Goal: Transaction & Acquisition: Purchase product/service

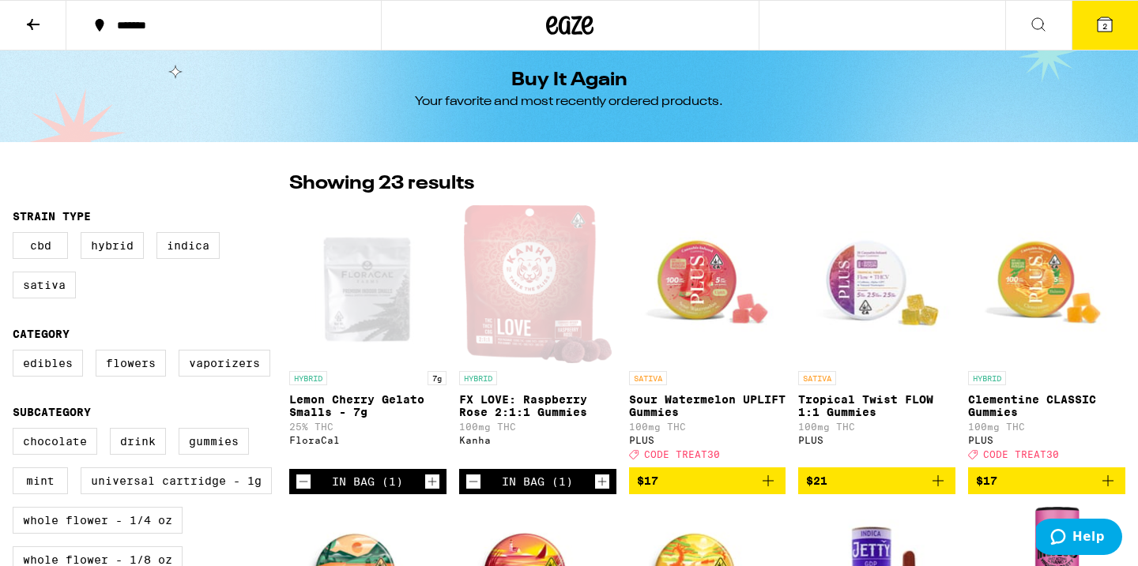
scroll to position [9, 0]
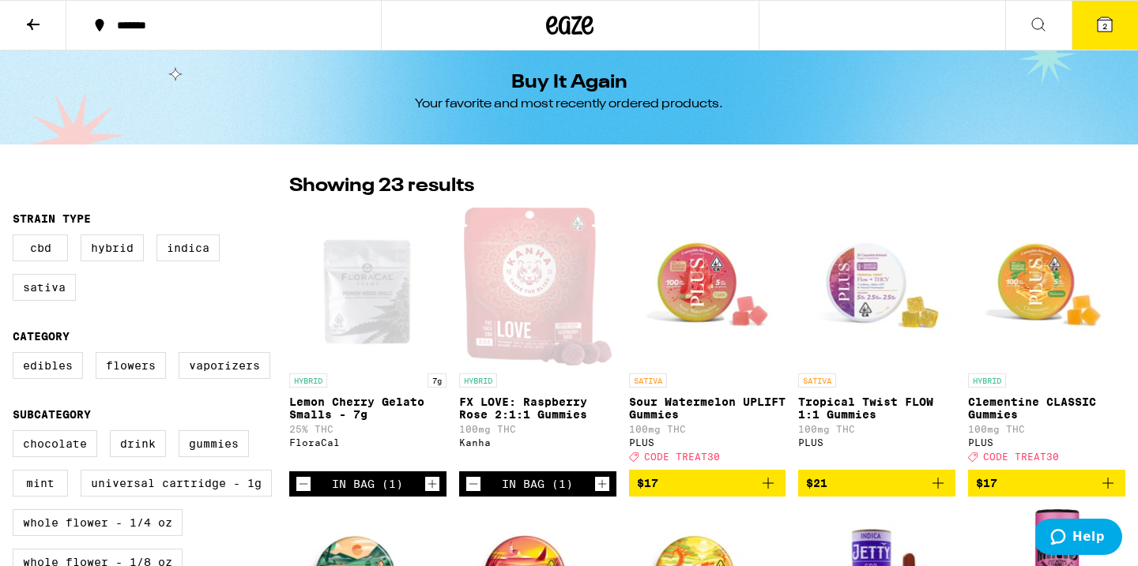
click at [693, 493] on span "$17" at bounding box center [707, 483] width 141 height 19
click at [991, 490] on span "$17" at bounding box center [986, 483] width 21 height 13
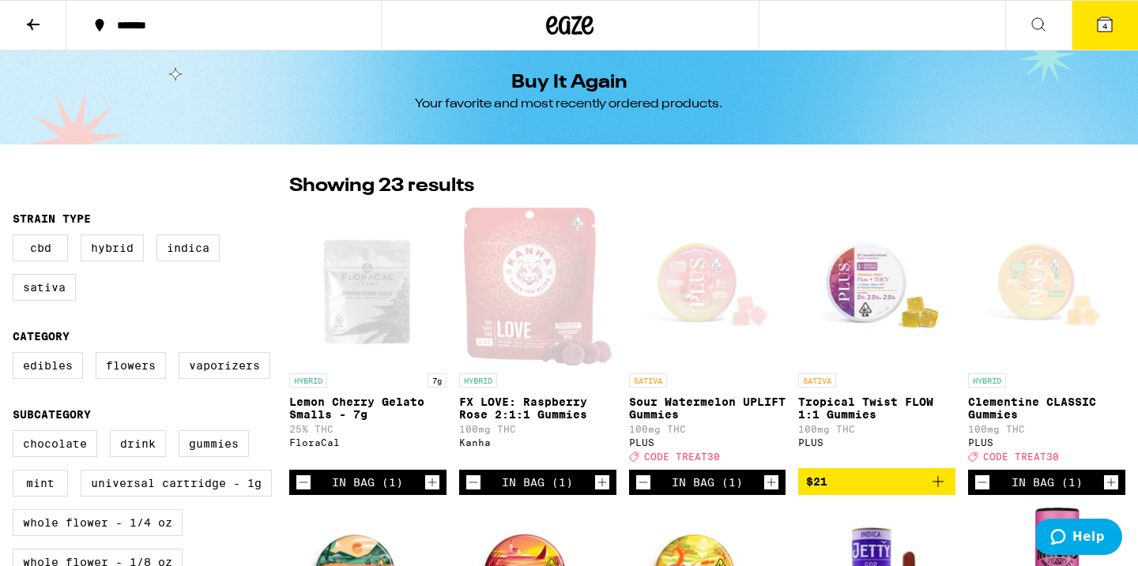
click at [1110, 492] on icon "Increment" at bounding box center [1111, 482] width 14 height 19
click at [1113, 492] on icon "Increment" at bounding box center [1111, 482] width 14 height 19
click at [39, 30] on icon at bounding box center [33, 24] width 19 height 19
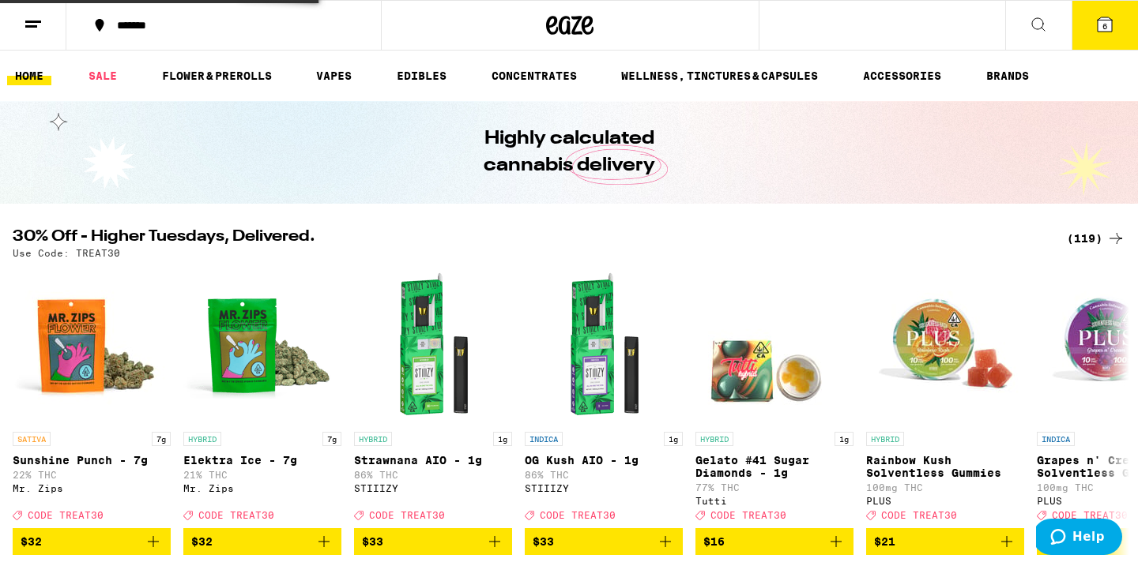
click at [36, 26] on line at bounding box center [31, 26] width 12 height 0
click at [30, 24] on icon at bounding box center [33, 24] width 19 height 19
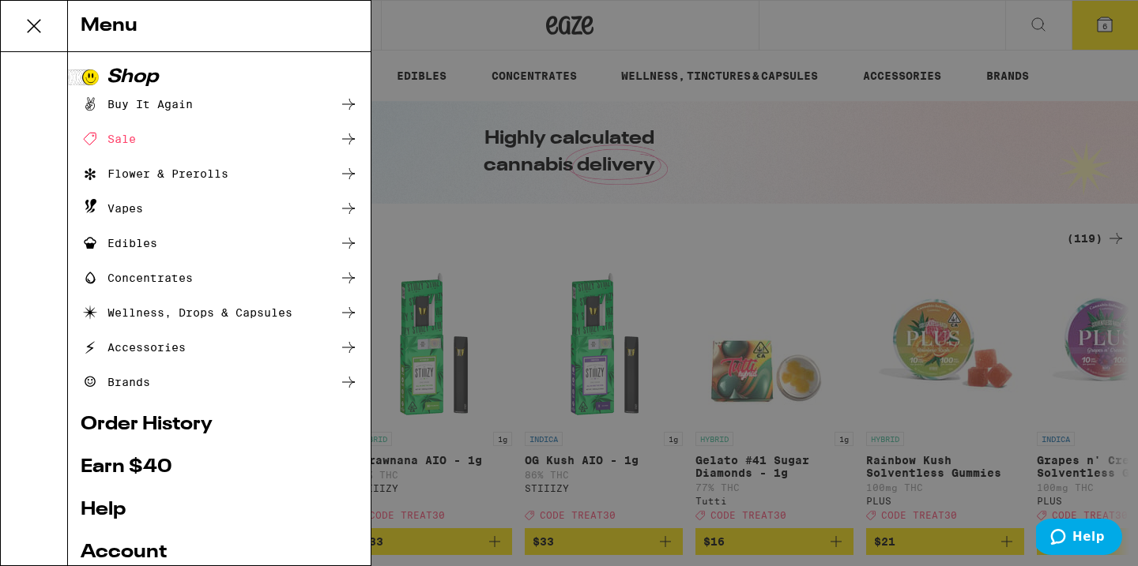
click at [104, 547] on link "Account" at bounding box center [219, 553] width 277 height 19
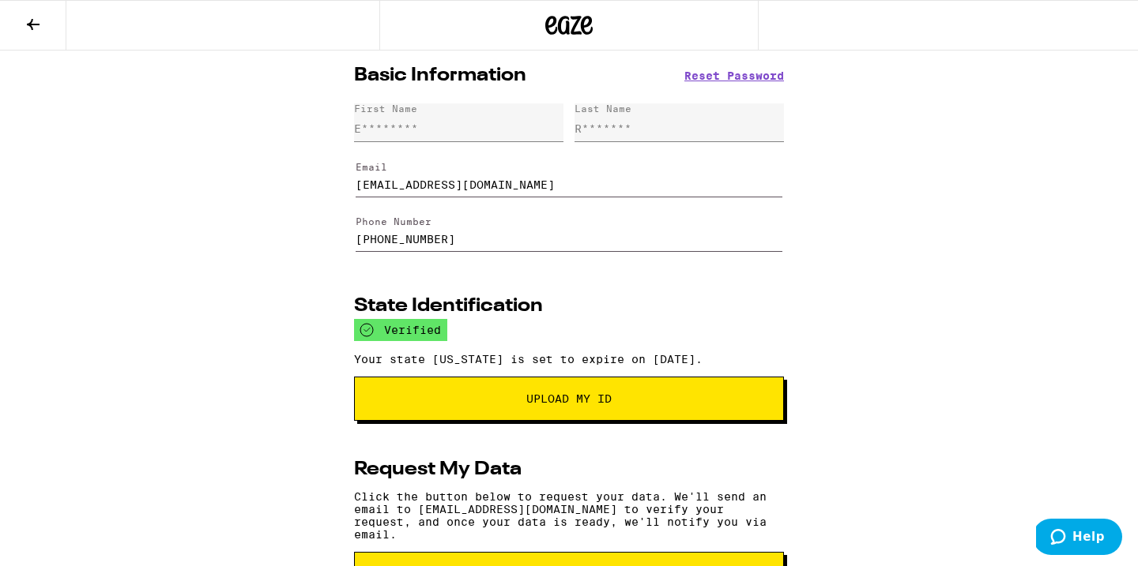
click at [32, 22] on icon at bounding box center [33, 24] width 19 height 19
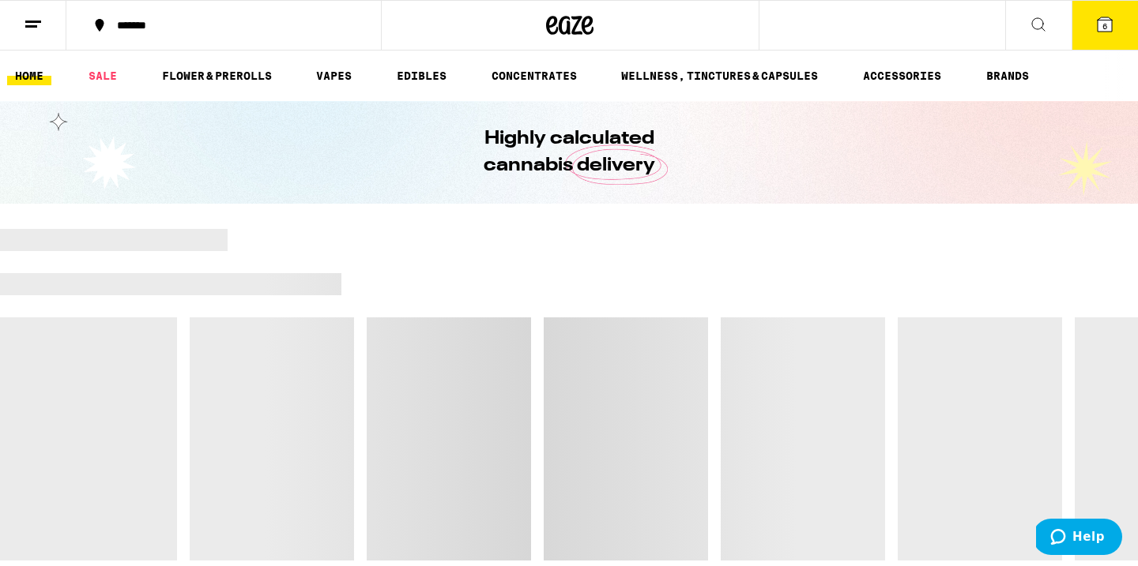
click at [32, 22] on icon at bounding box center [33, 24] width 19 height 19
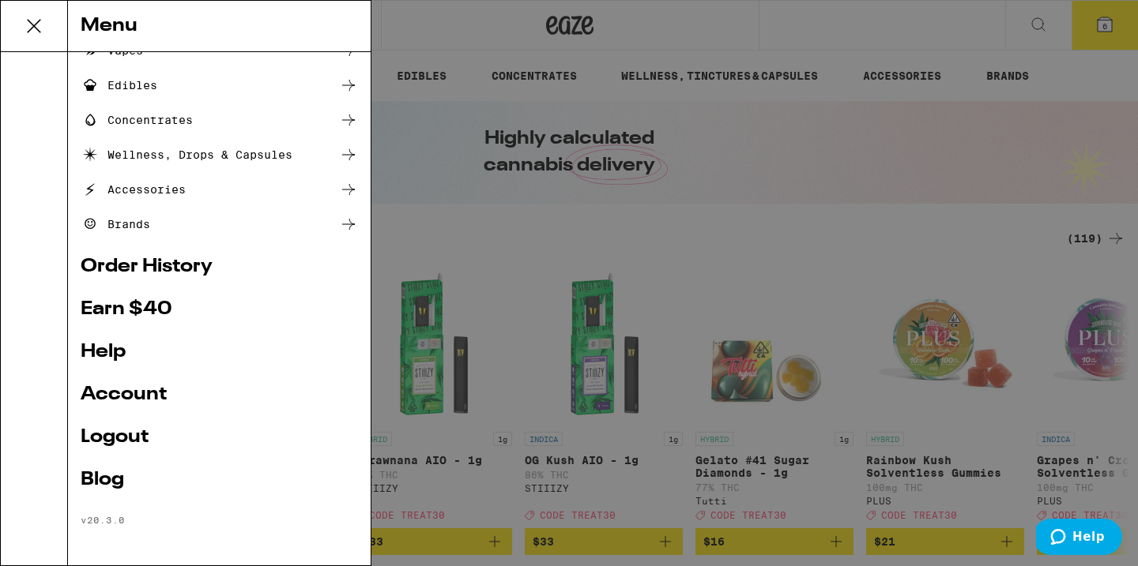
click at [111, 348] on link "Help" at bounding box center [219, 352] width 277 height 19
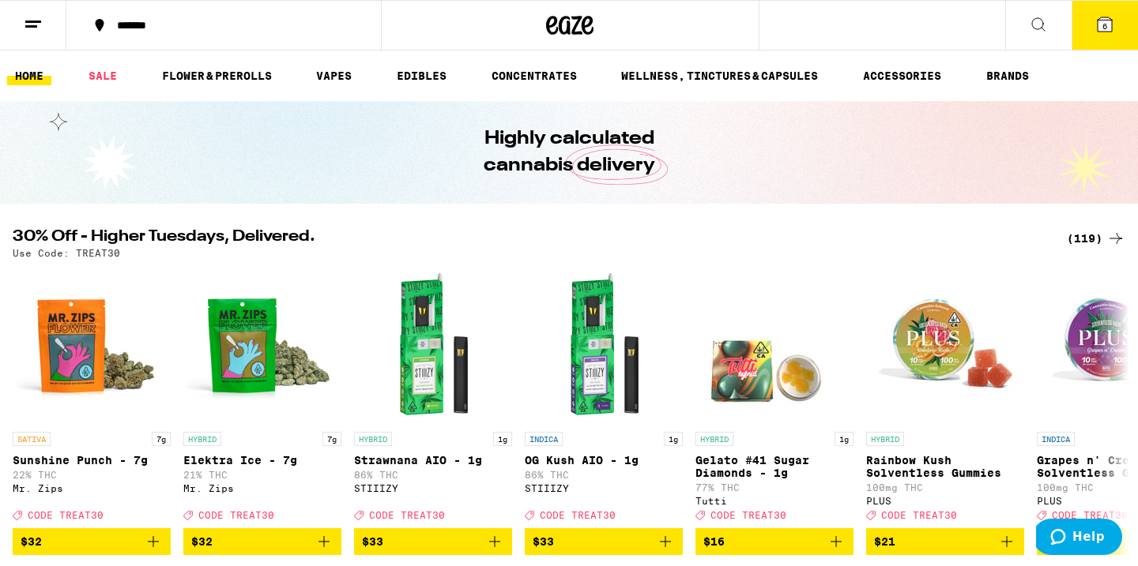
scroll to position [160, 0]
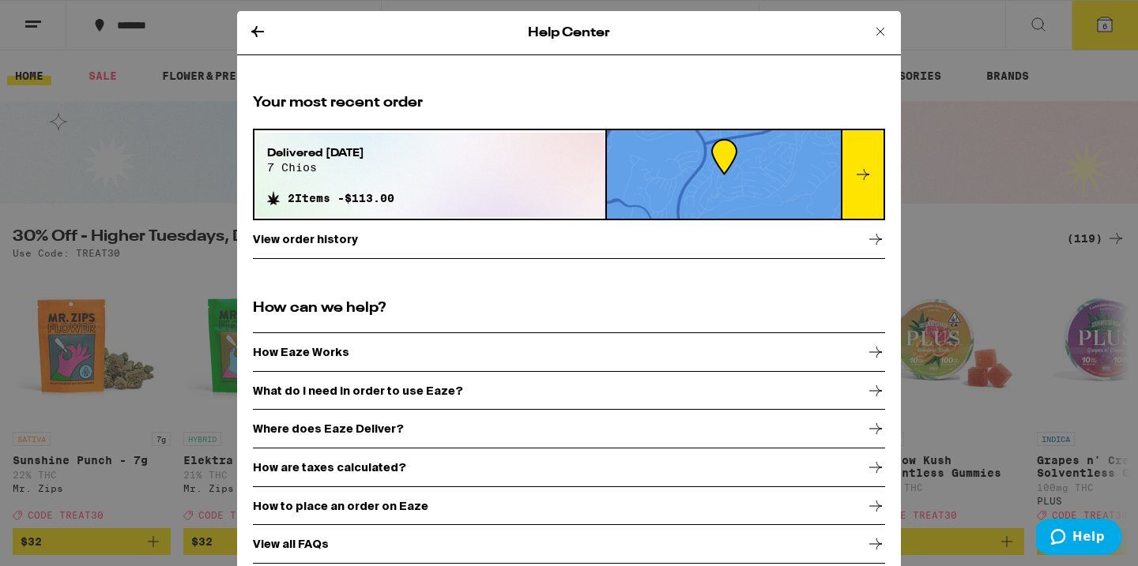
click at [348, 239] on p "View order history" at bounding box center [305, 239] width 105 height 13
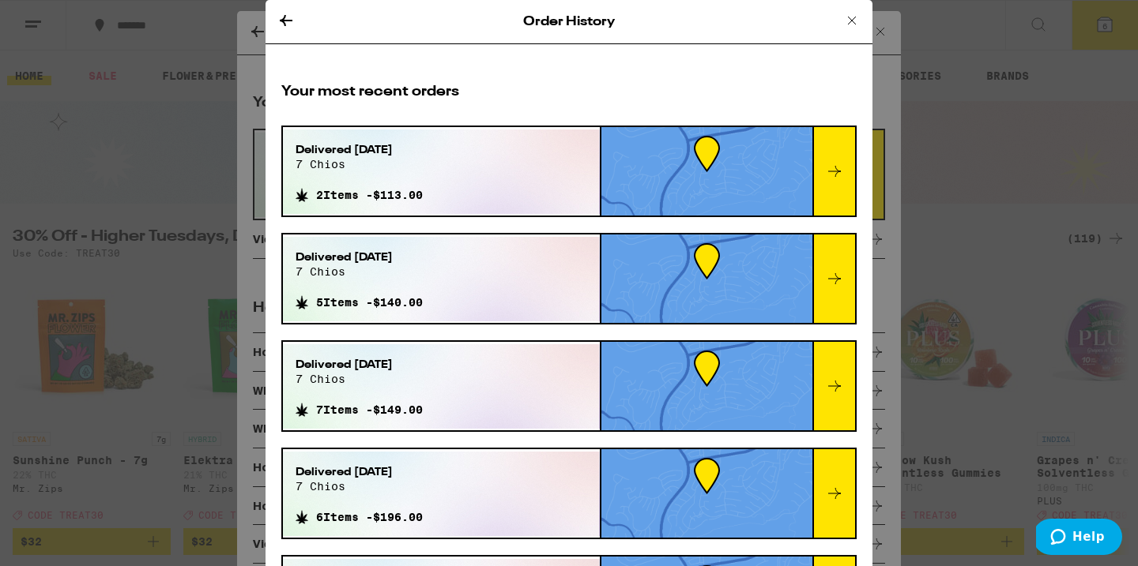
click at [502, 366] on div "Delivered Jun 22, 2025 7 chios 7 Items - $149.00" at bounding box center [441, 386] width 317 height 85
click at [852, 402] on div at bounding box center [833, 386] width 43 height 88
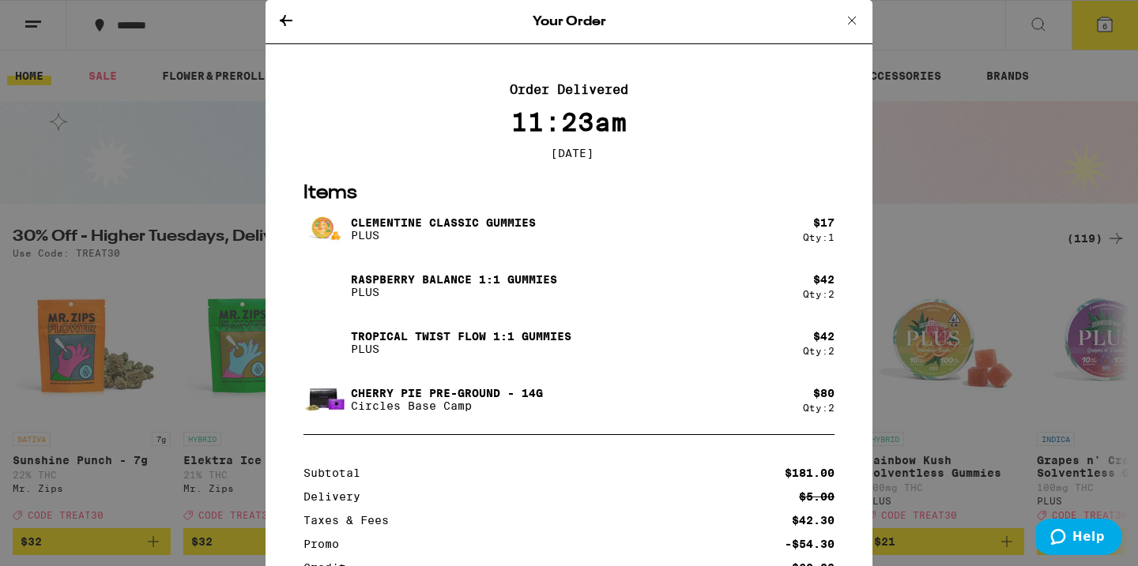
click at [382, 398] on p "Cherry Pie Pre-Ground - 14g" at bounding box center [447, 393] width 192 height 13
click at [322, 407] on img at bounding box center [325, 400] width 44 height 44
drag, startPoint x: 352, startPoint y: 397, endPoint x: 502, endPoint y: 398, distance: 149.3
click at [502, 398] on p "Cherry Pie Pre-Ground - 14g" at bounding box center [447, 393] width 192 height 13
copy p "Cherry Pie Pre-Ground"
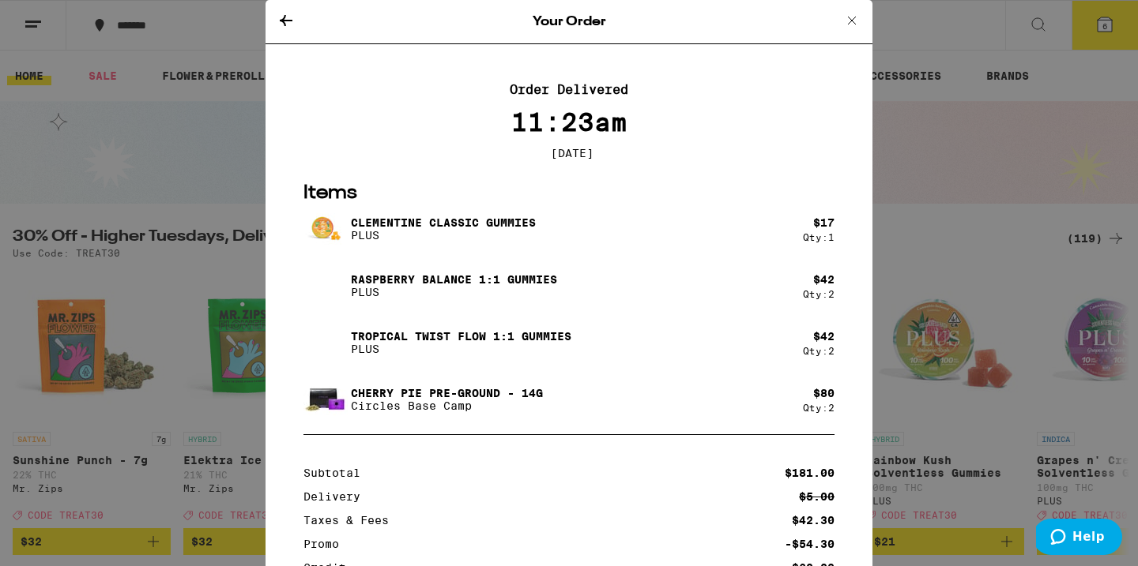
click at [209, 210] on div "Your Order Order Delivered 11:23am Jun 22, 2025 Items Clementine CLASSIC Gummie…" at bounding box center [569, 283] width 1138 height 566
click at [288, 24] on icon at bounding box center [285, 20] width 19 height 19
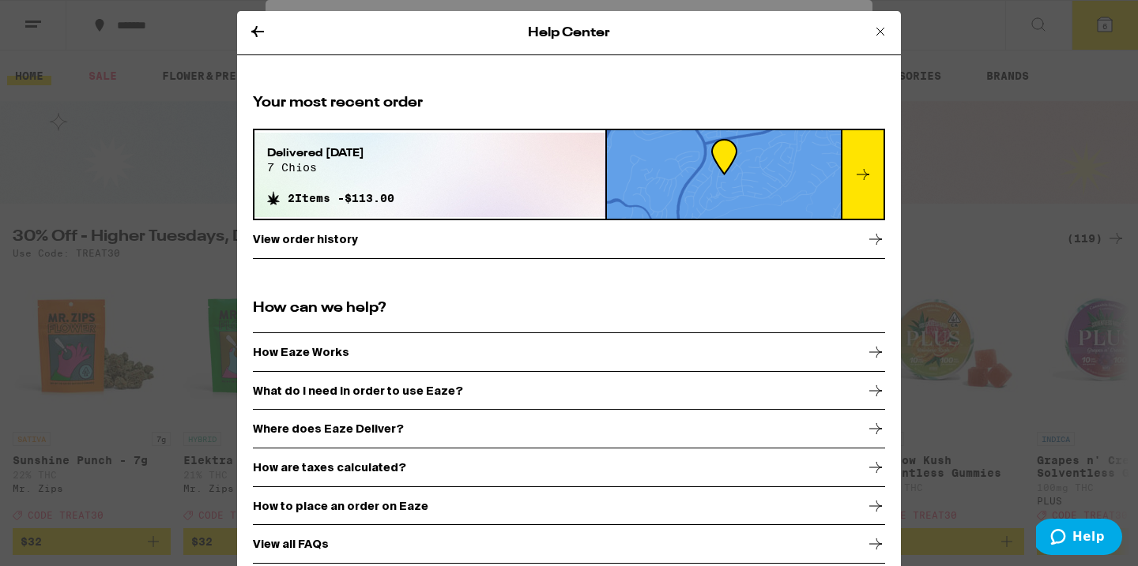
click at [234, 25] on div "Help Center Your most recent order Delivered Aug 28, 2025 7 chios 2 Items - $11…" at bounding box center [569, 283] width 1138 height 566
click at [1034, 116] on div "Help Center Your most recent order Delivered Aug 28, 2025 7 chios 2 Items - $11…" at bounding box center [569, 283] width 1138 height 566
click at [885, 31] on icon at bounding box center [880, 31] width 19 height 19
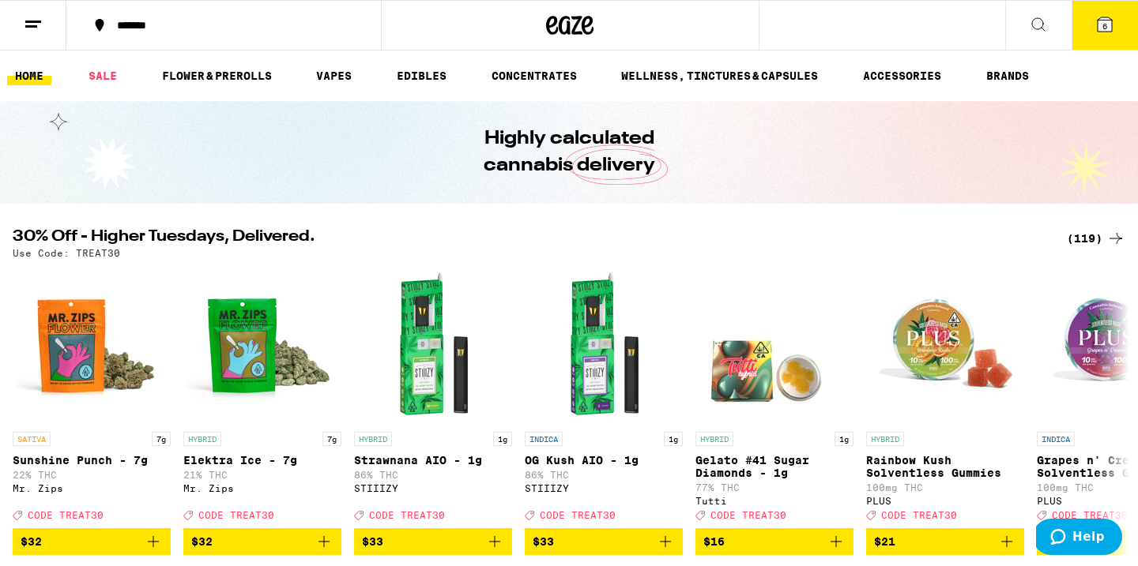
click at [1050, 31] on button at bounding box center [1038, 26] width 66 height 50
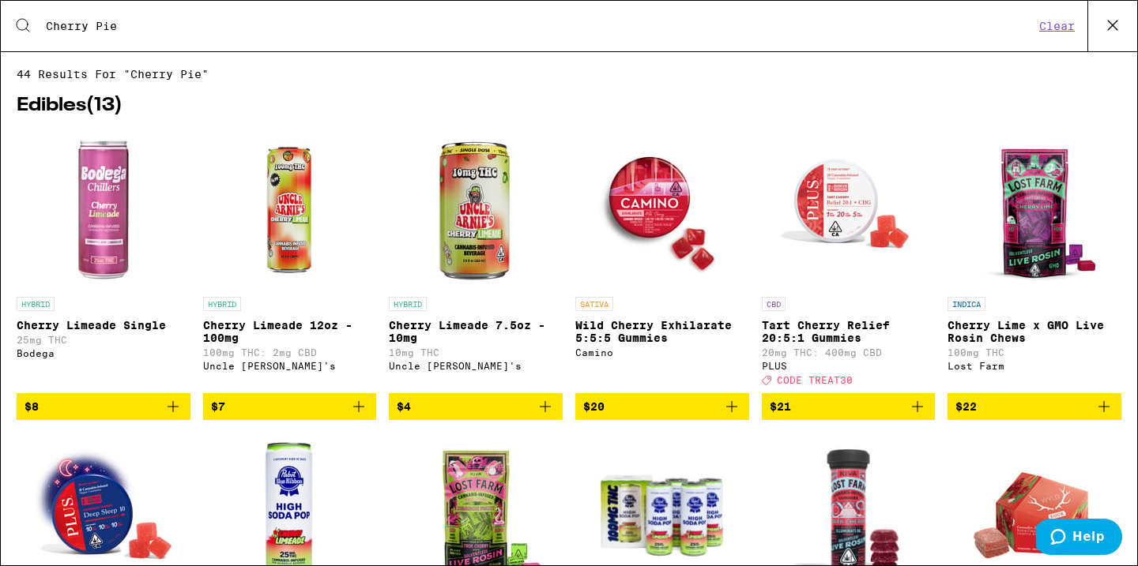
type input "Cherry Pie"
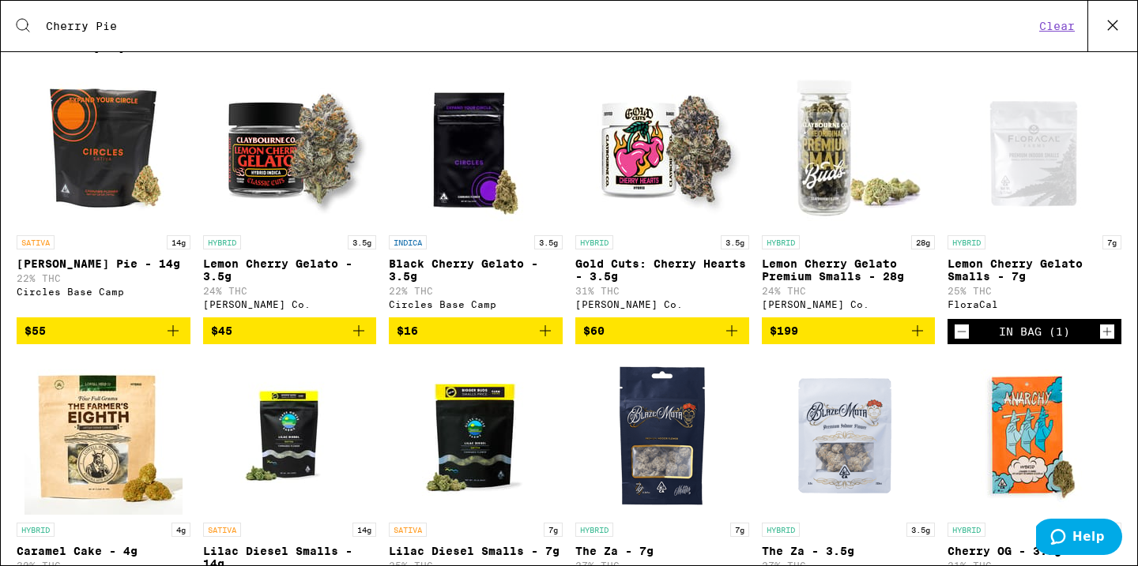
scroll to position [796, 0]
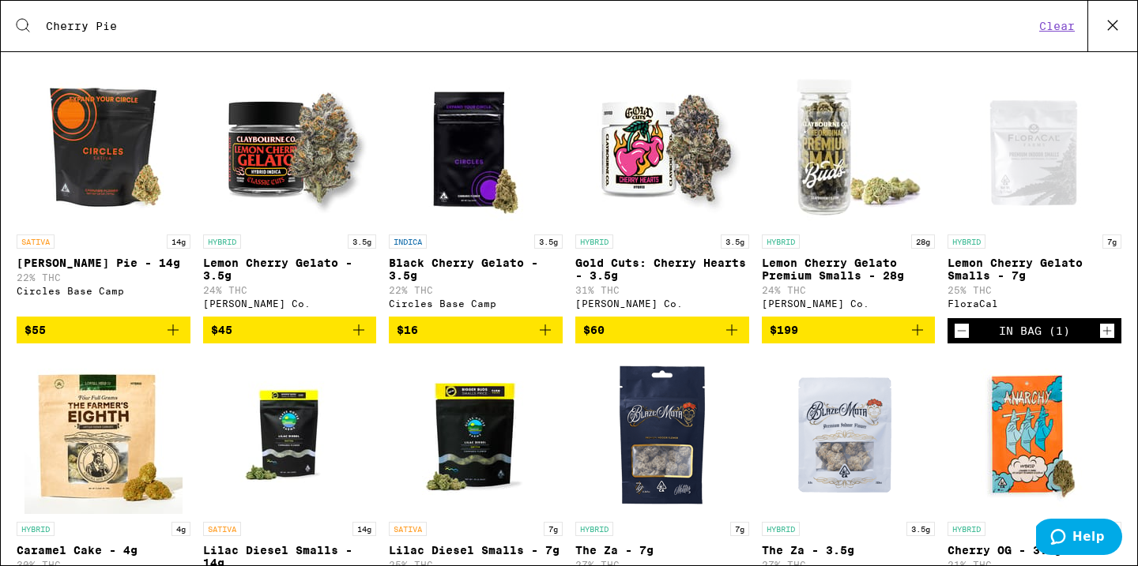
click at [491, 194] on img "Open page for Black Cherry Gelato - 3.5g from Circles Base Camp" at bounding box center [476, 148] width 158 height 158
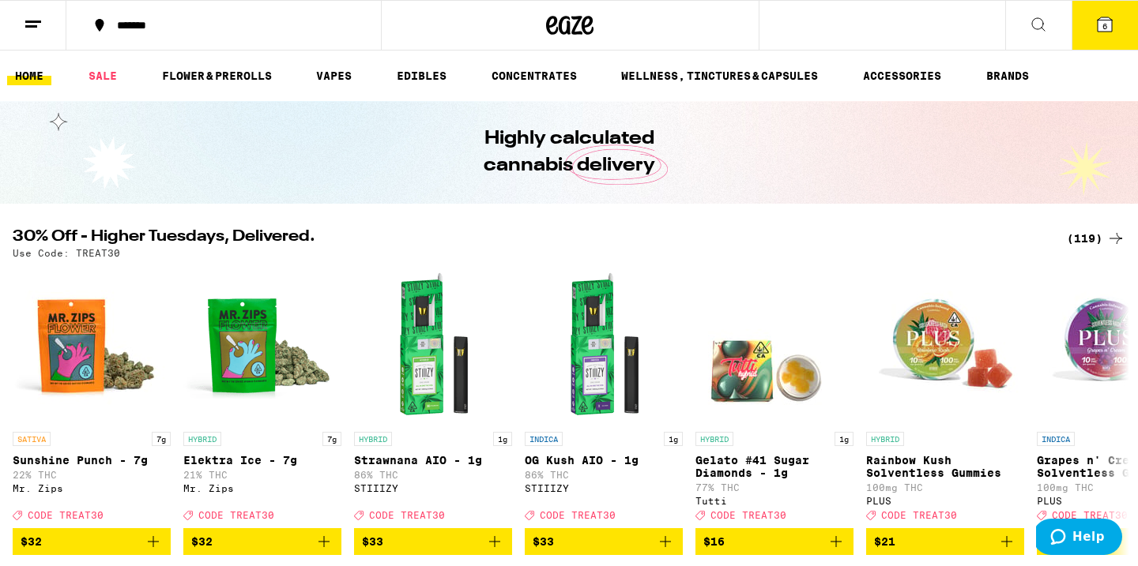
scroll to position [796, 0]
click at [1022, 38] on button at bounding box center [1038, 26] width 66 height 50
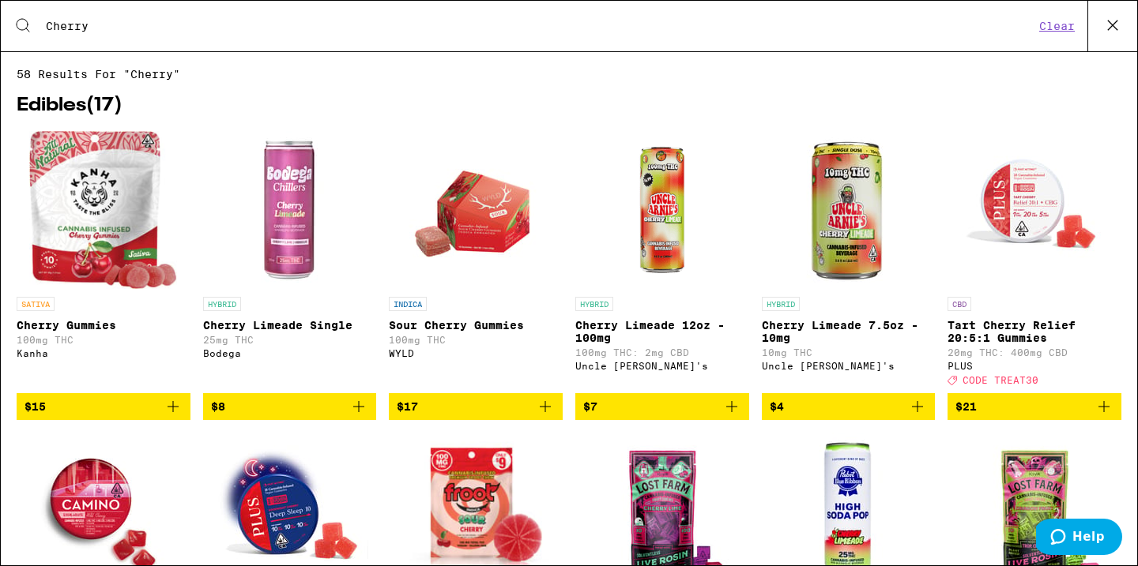
type input "Cherry"
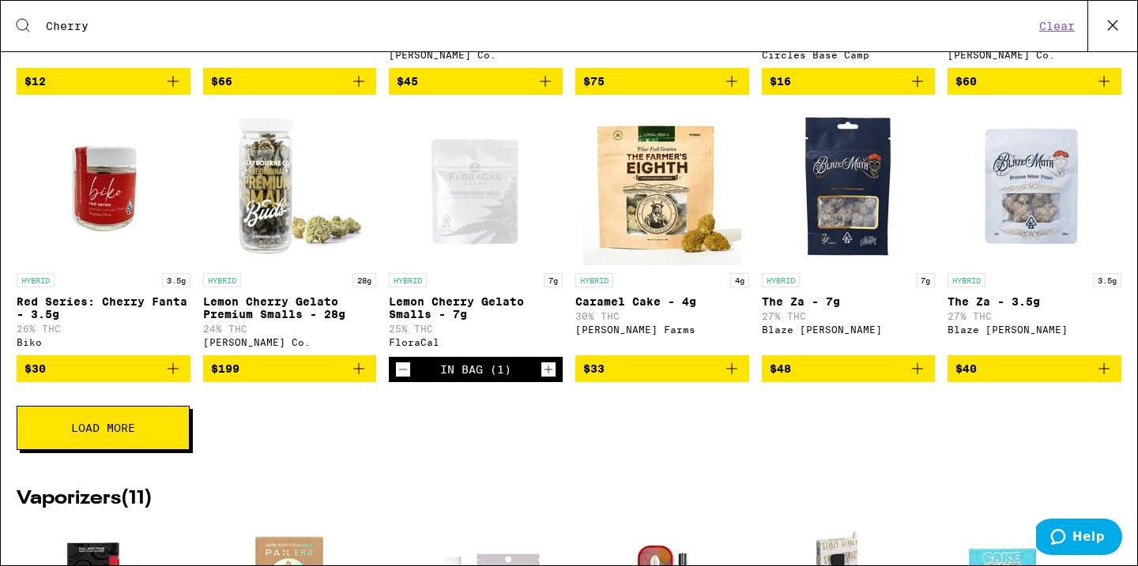
scroll to position [1046, 0]
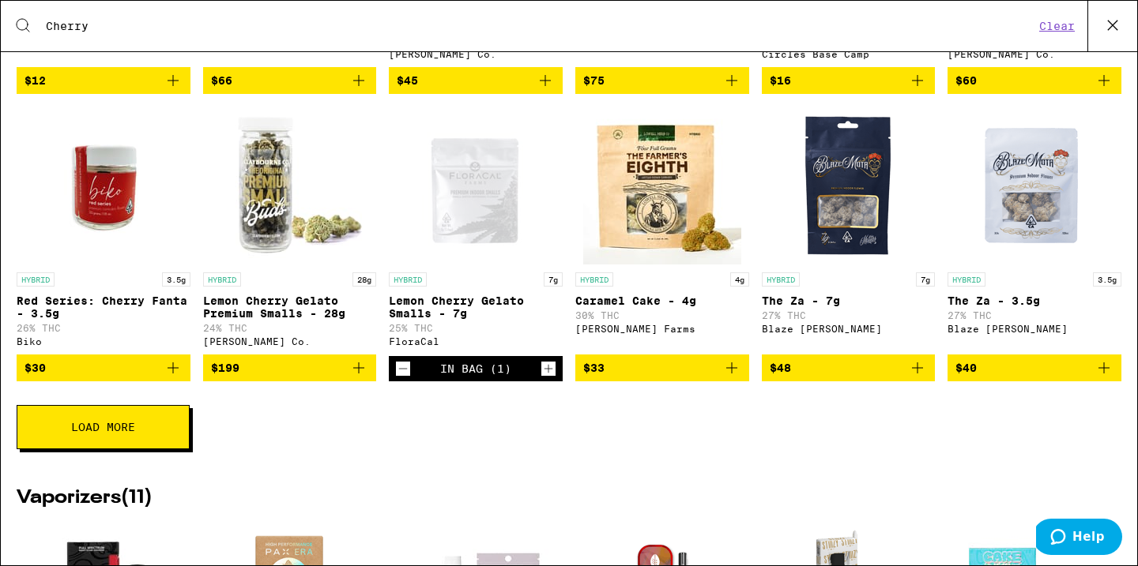
click at [403, 378] on icon "Decrement" at bounding box center [403, 368] width 14 height 19
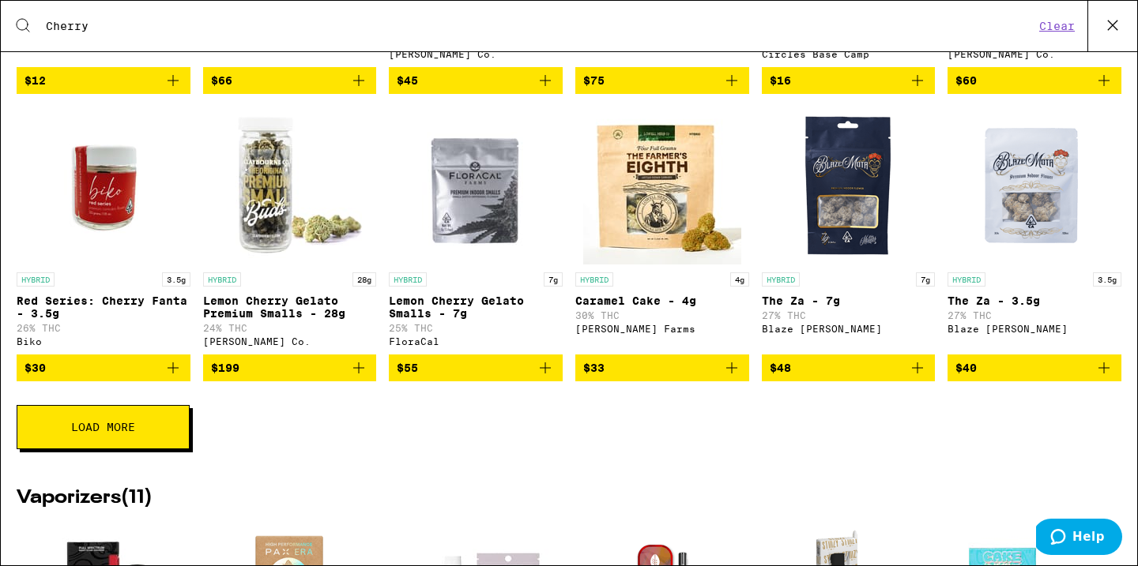
click at [548, 378] on icon "Add to bag" at bounding box center [545, 368] width 19 height 19
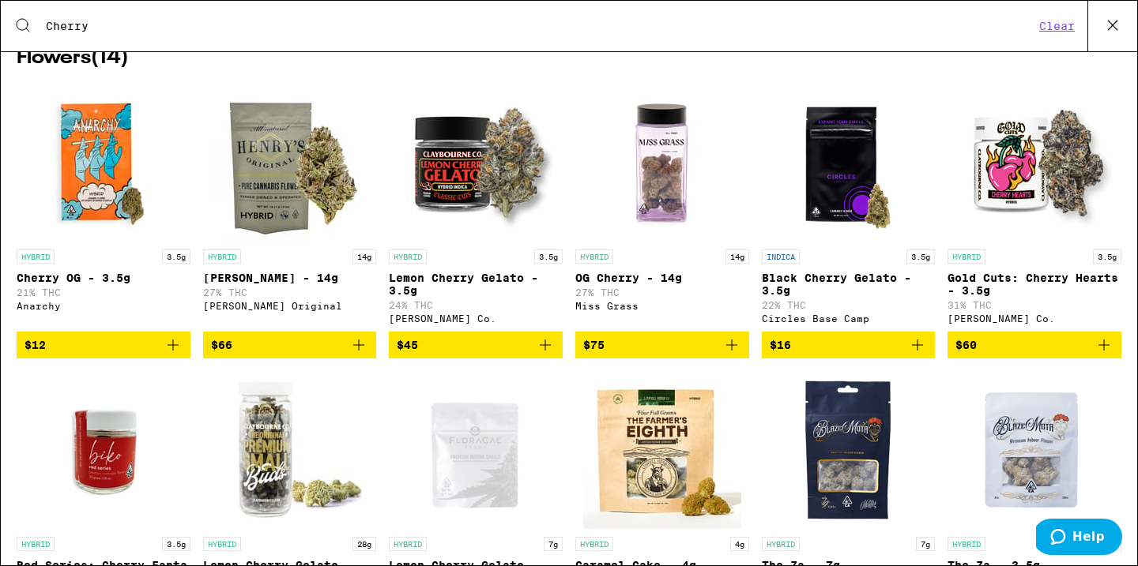
scroll to position [768, 0]
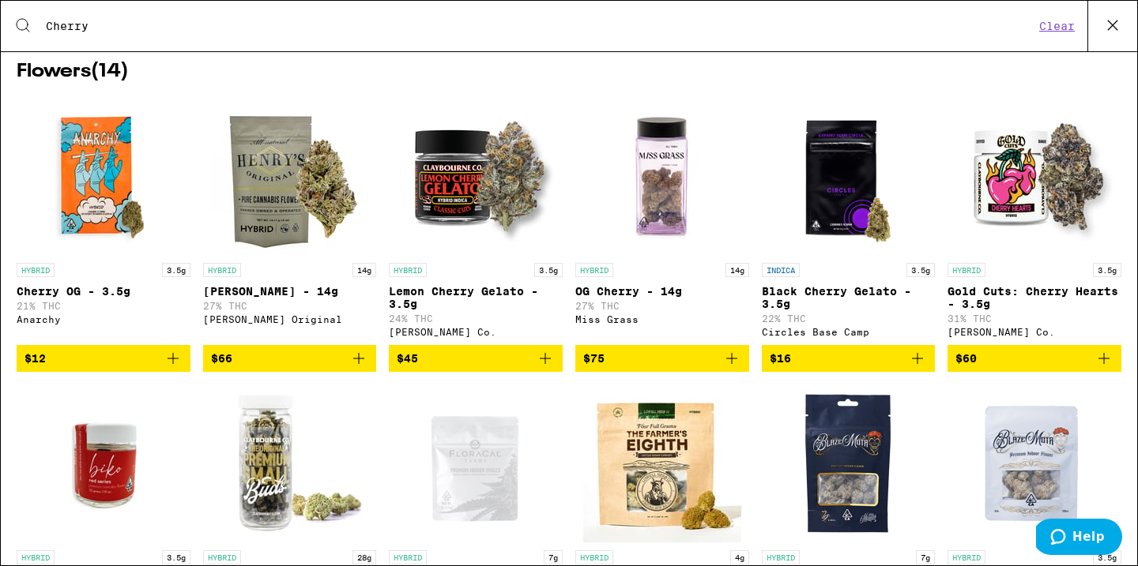
click at [128, 220] on img "Open page for Cherry OG - 3.5g from Anarchy" at bounding box center [103, 176] width 158 height 158
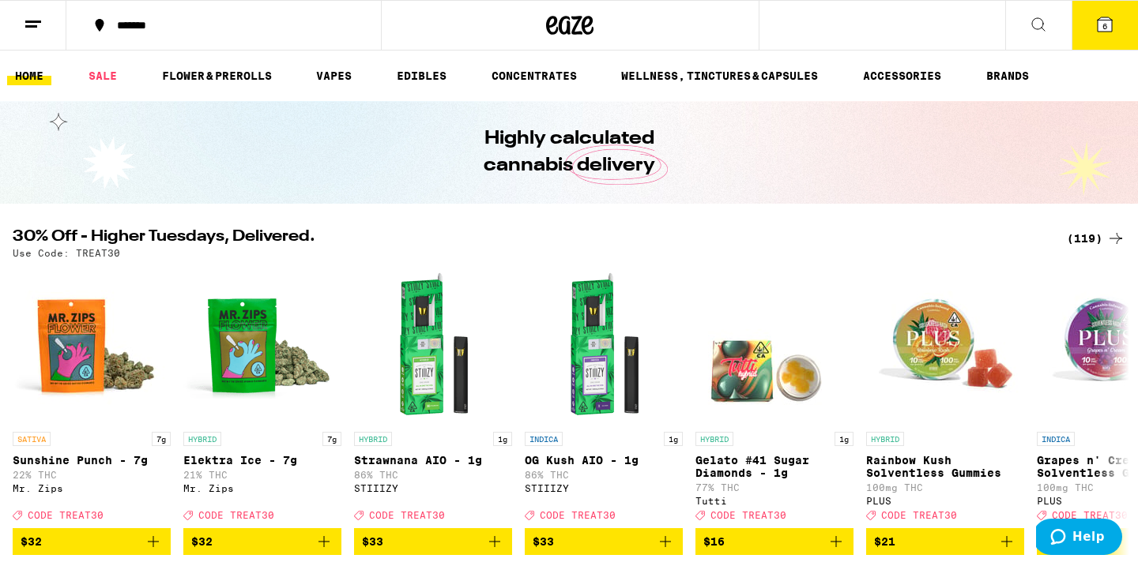
scroll to position [768, 0]
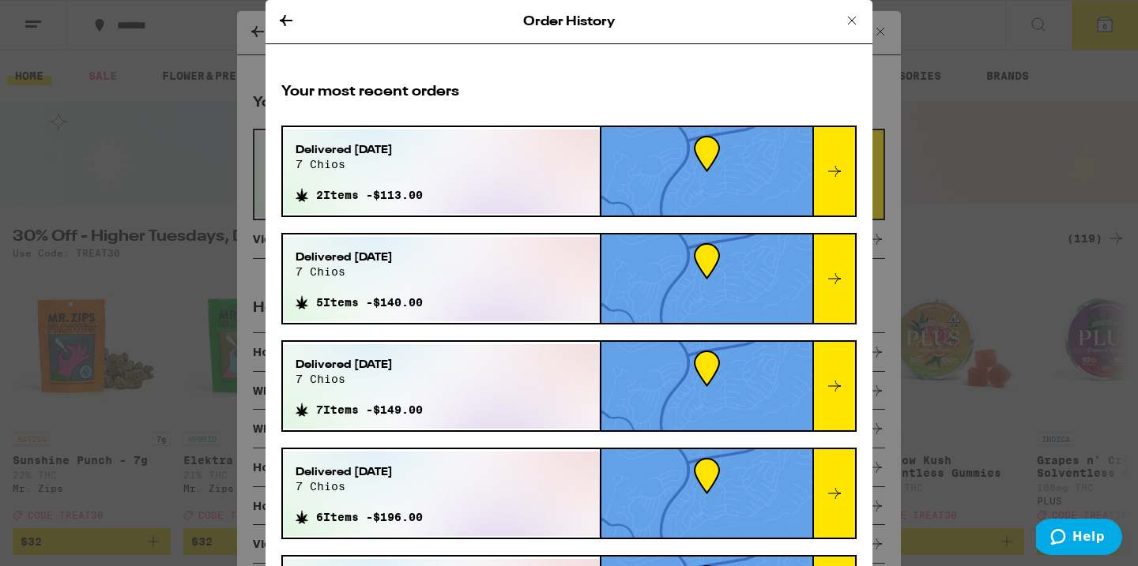
click at [838, 375] on div at bounding box center [833, 386] width 43 height 88
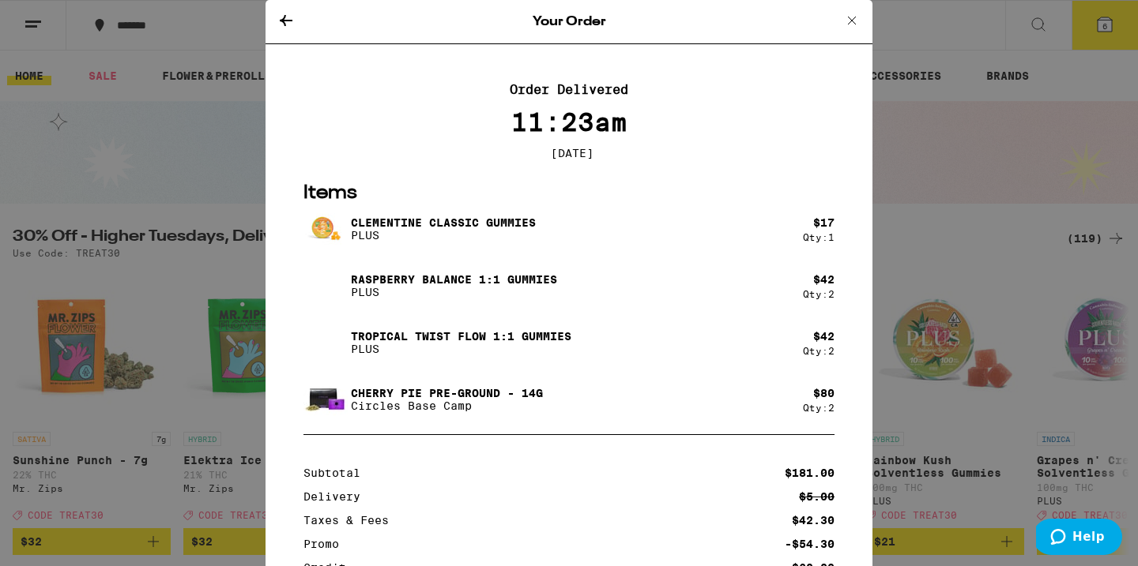
click at [1026, 183] on div "Your Order Order Delivered 11:23am Jun 22, 2025 Items Clementine CLASSIC Gummie…" at bounding box center [569, 283] width 1138 height 566
click at [845, 15] on icon at bounding box center [851, 20] width 19 height 19
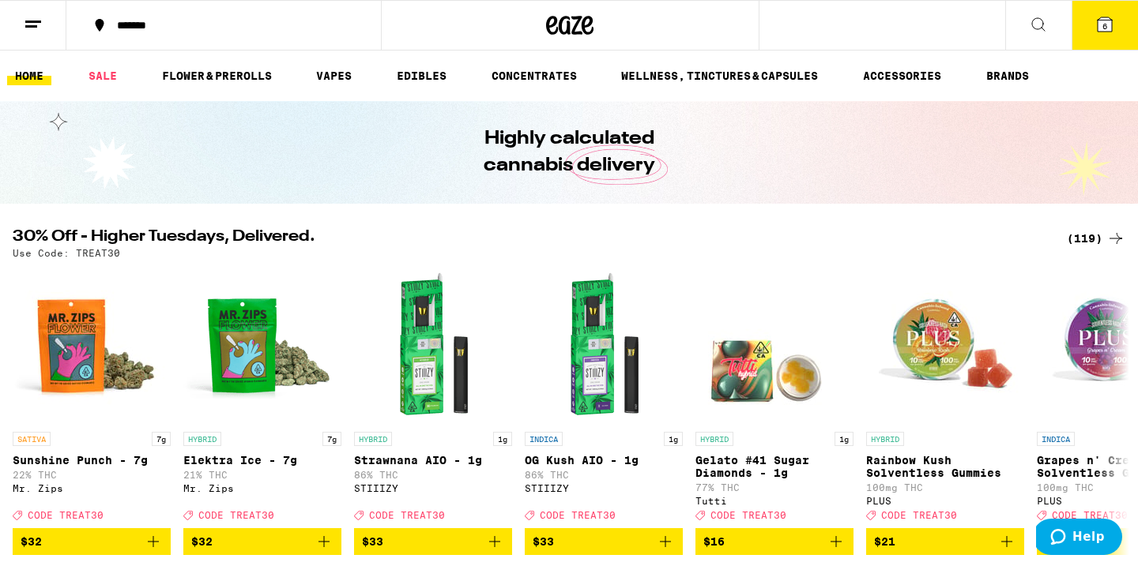
click at [859, 17] on div "Order History Your most recent orders Delivered Aug 28, 2025 7 chios 2 Items - …" at bounding box center [569, 283] width 1138 height 566
click at [1031, 20] on icon at bounding box center [1038, 24] width 19 height 19
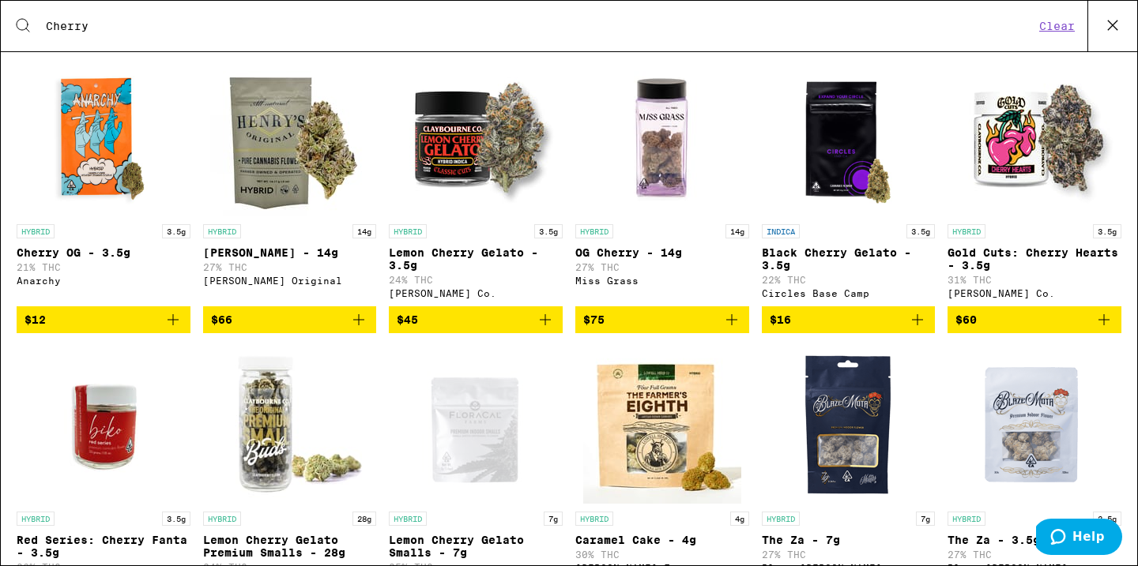
scroll to position [806, 0]
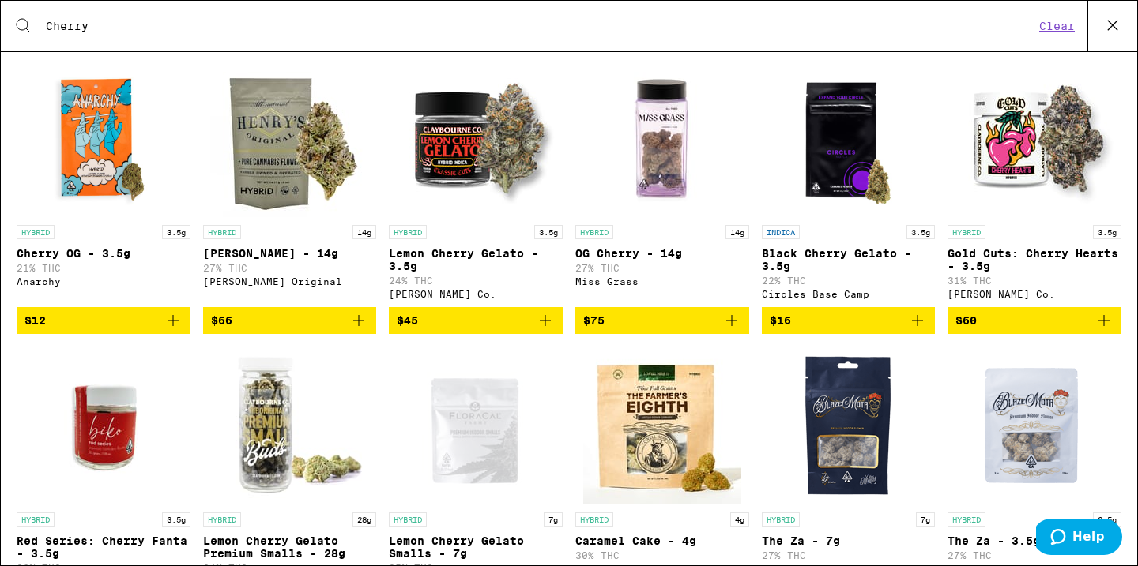
click at [281, 176] on img "Open page for Cherry Garcia - 14g from Henry's Original" at bounding box center [289, 138] width 158 height 158
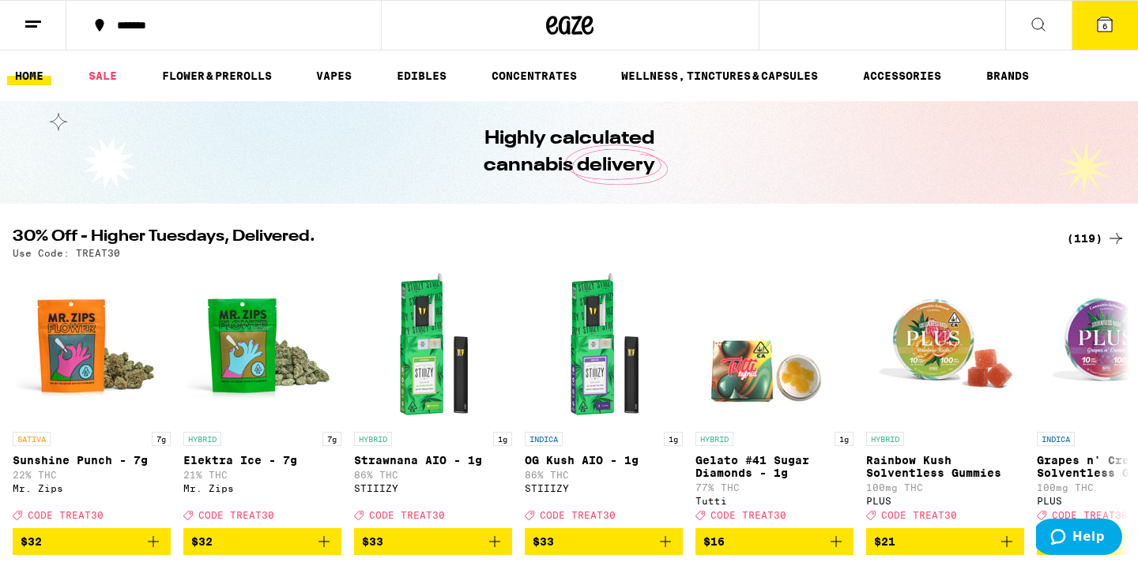
scroll to position [806, 0]
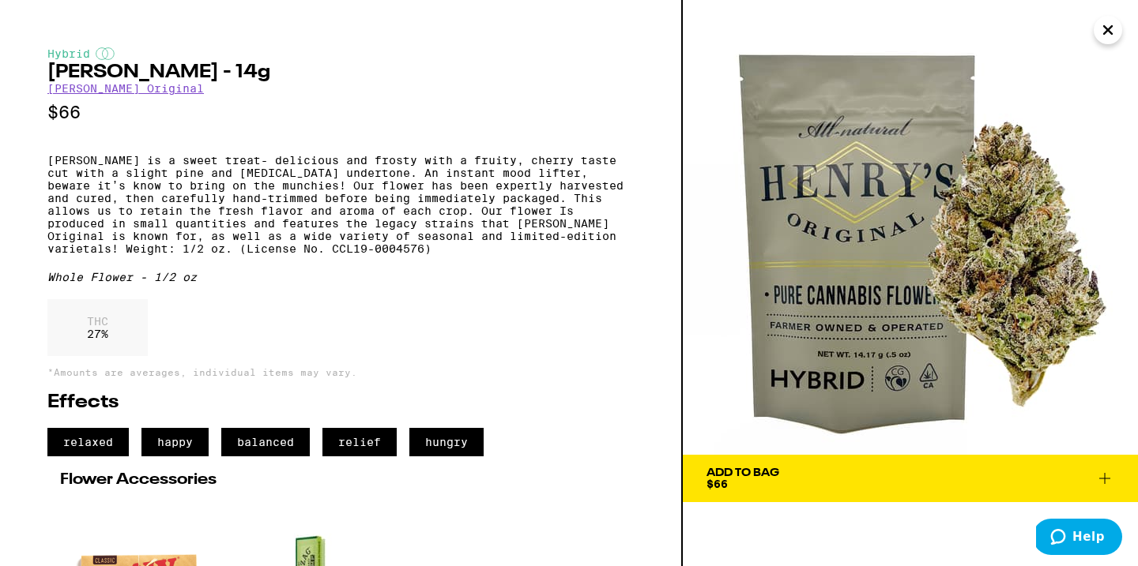
click at [1109, 23] on icon "Close" at bounding box center [1107, 30] width 19 height 24
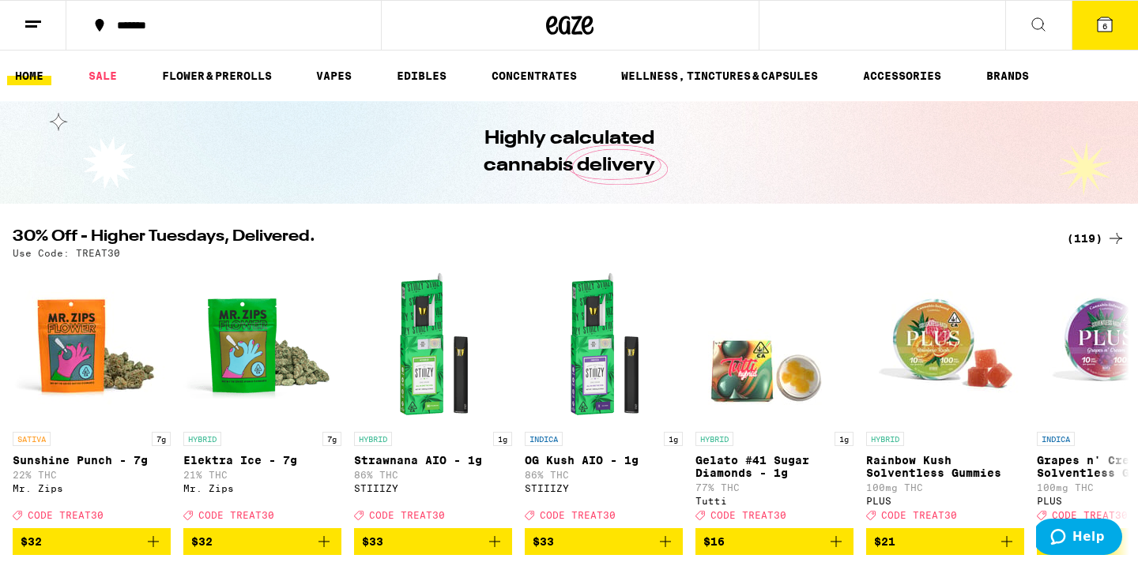
click at [1037, 36] on button at bounding box center [1038, 26] width 66 height 50
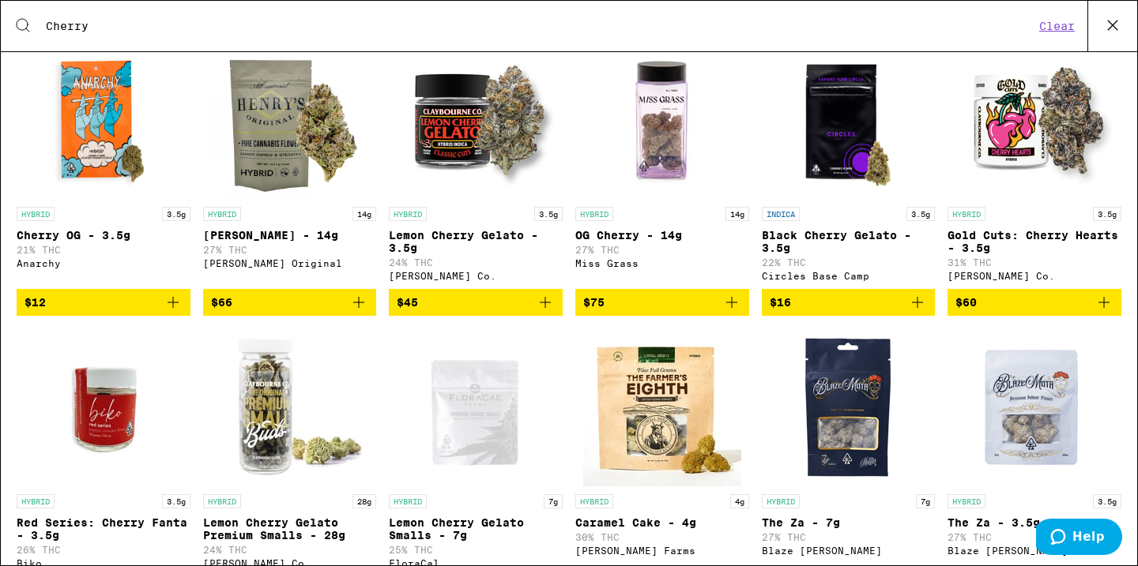
scroll to position [822, 0]
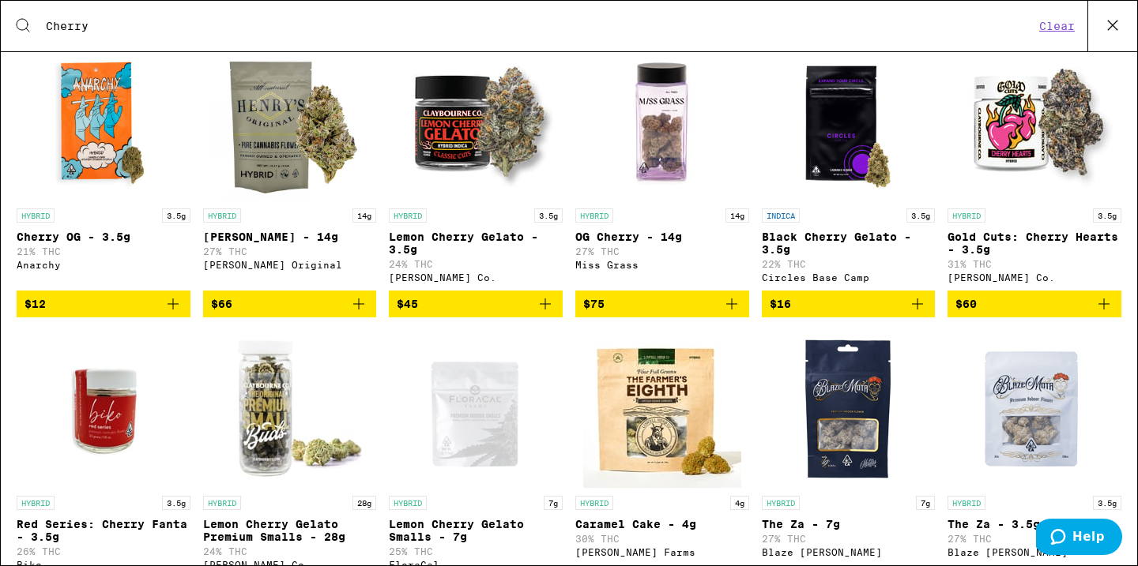
click at [656, 184] on img "Open page for OG Cherry - 14g from Miss Grass" at bounding box center [662, 122] width 158 height 158
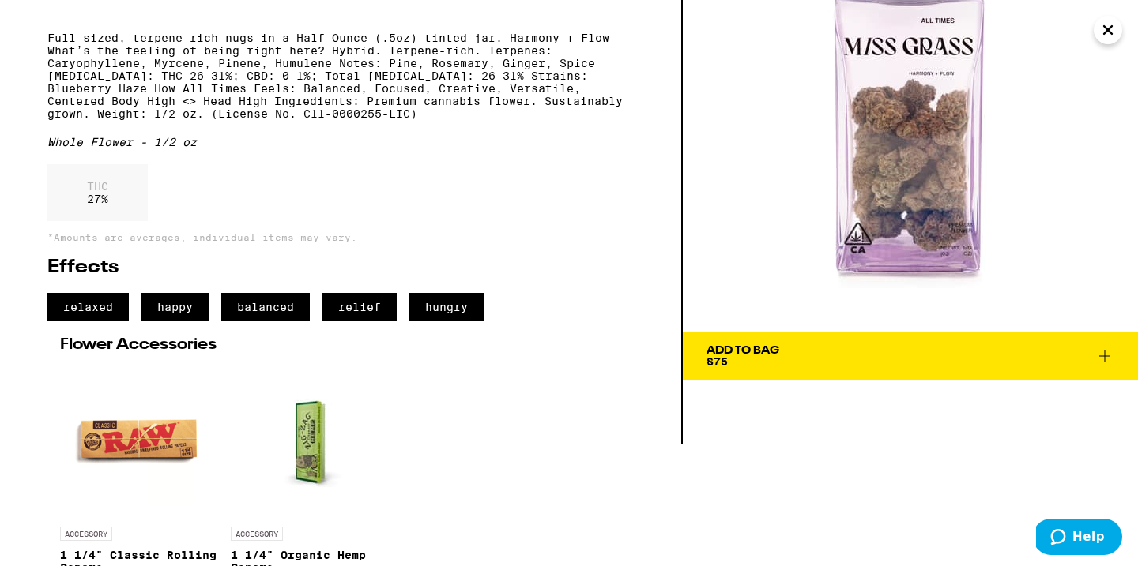
scroll to position [137, 0]
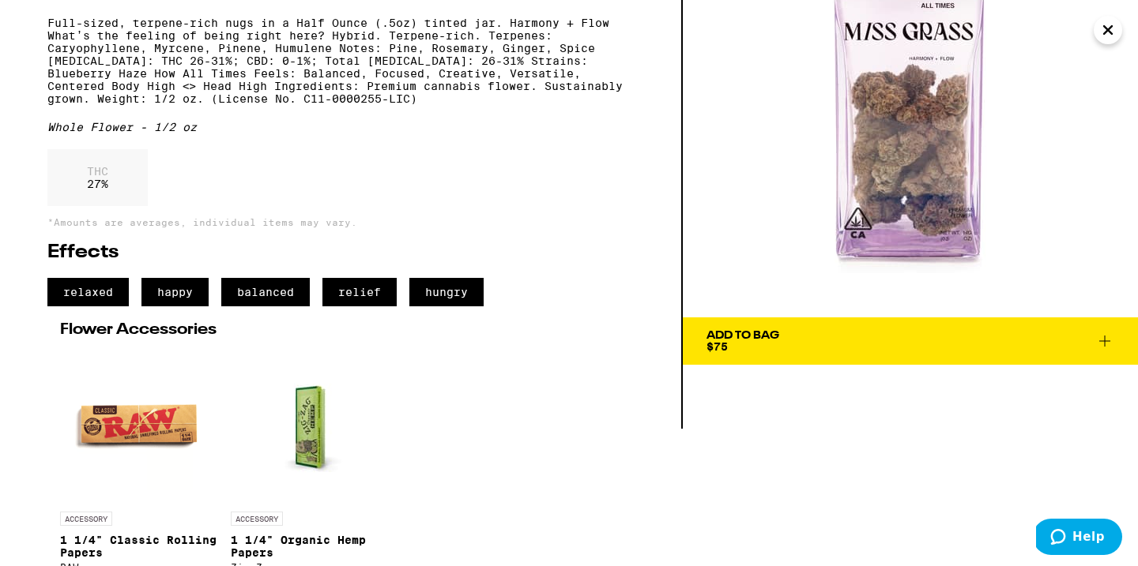
click at [1104, 38] on icon "Close" at bounding box center [1107, 30] width 19 height 24
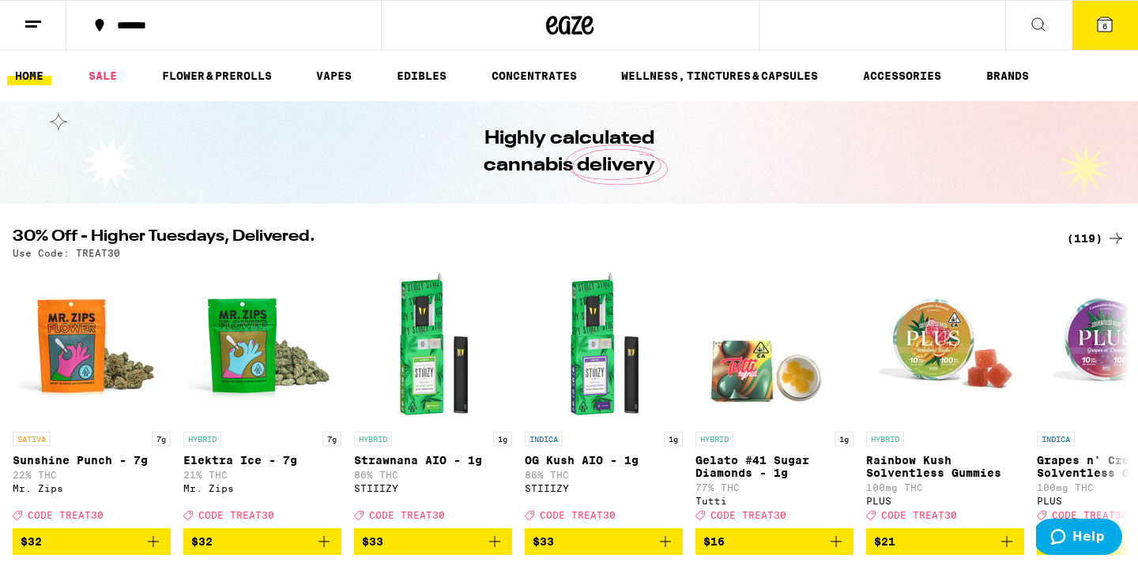
scroll to position [5, 0]
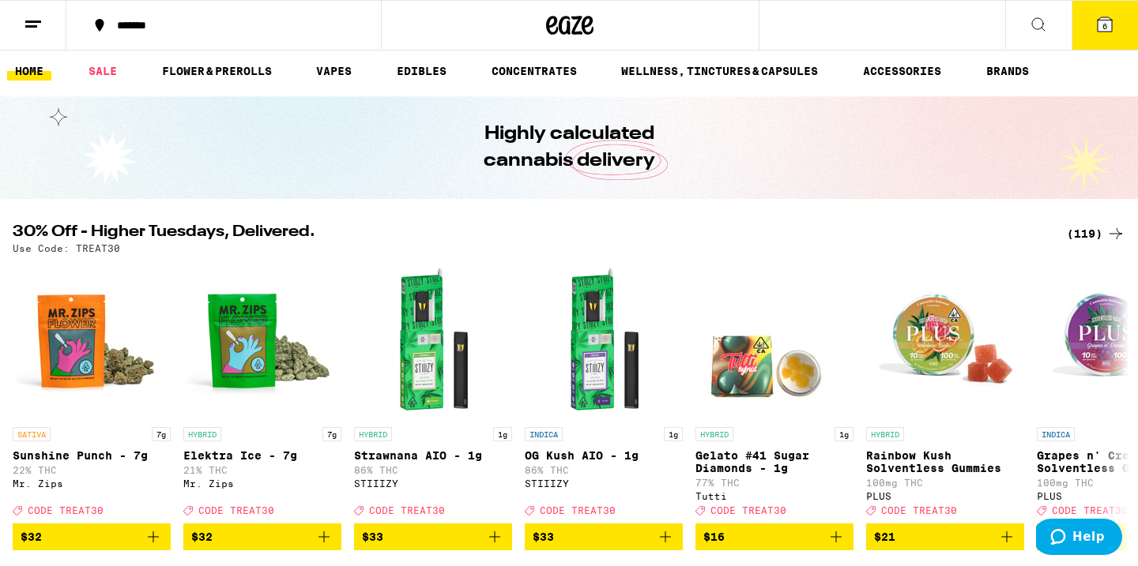
click at [1048, 32] on button at bounding box center [1038, 26] width 66 height 50
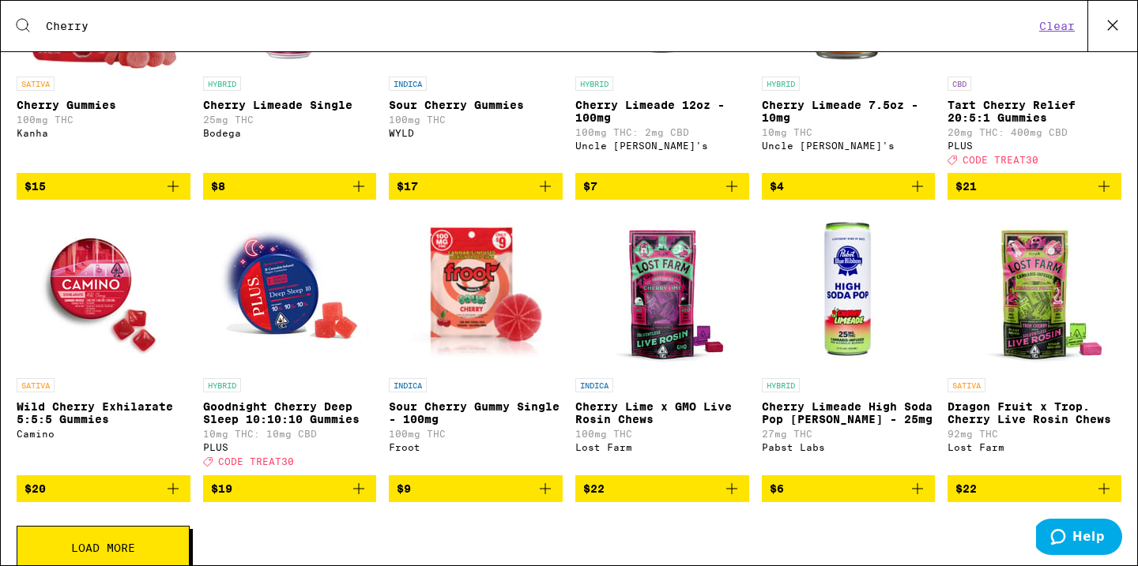
scroll to position [0, 0]
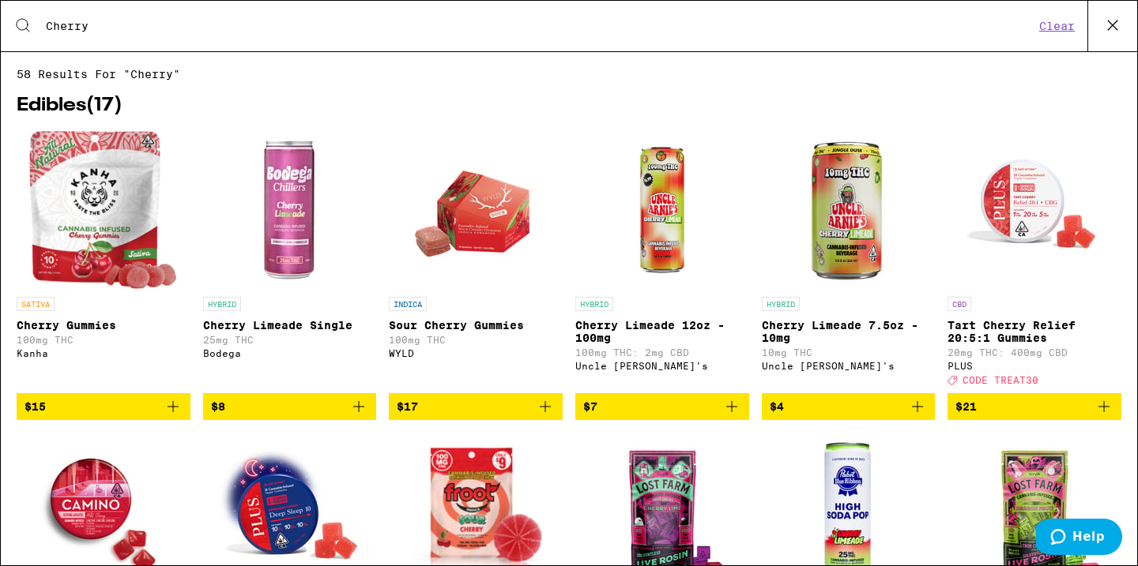
click at [893, 33] on input "Cherry" at bounding box center [539, 26] width 989 height 14
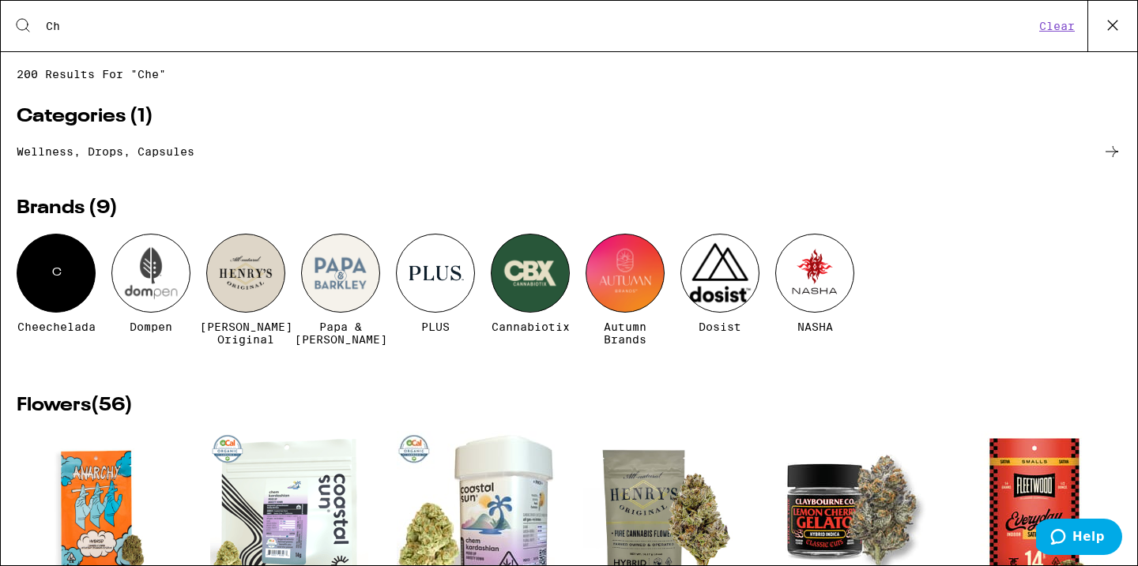
type input "C"
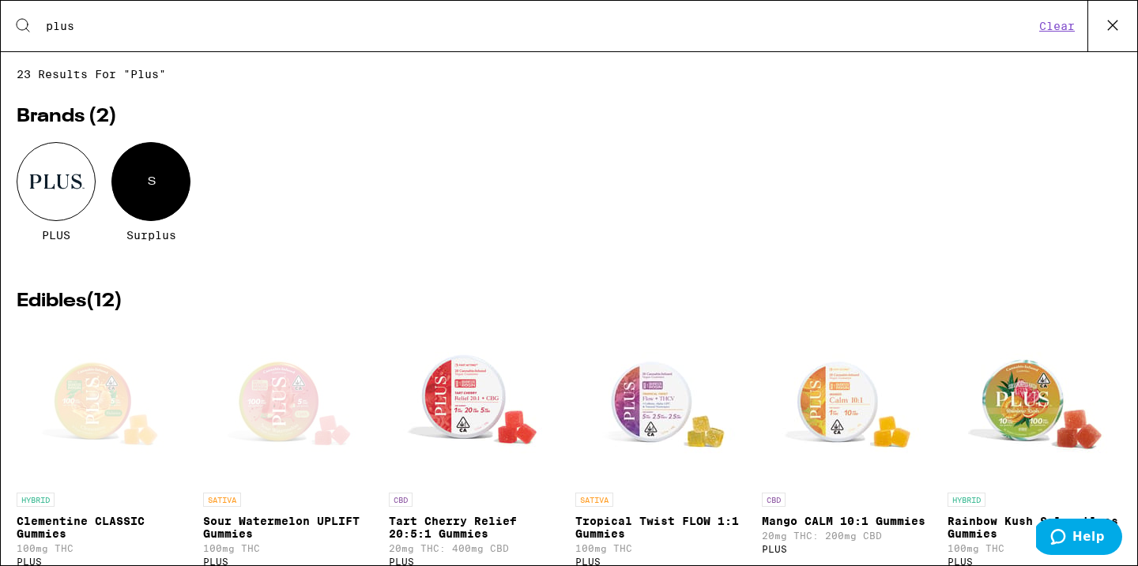
type input "plus"
click at [49, 188] on div at bounding box center [56, 181] width 79 height 79
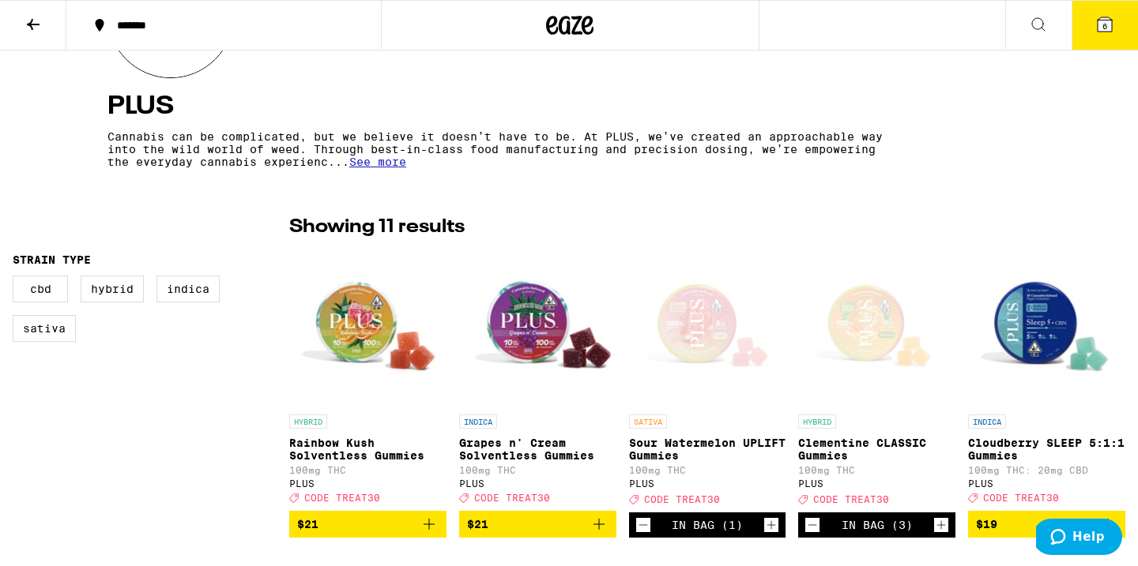
scroll to position [239, 0]
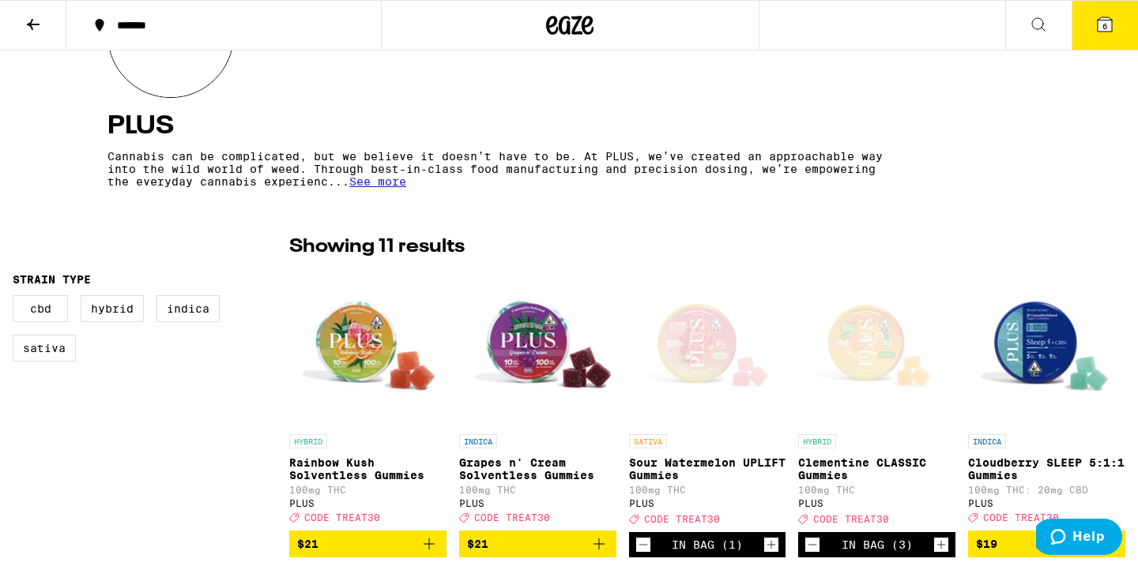
click at [363, 363] on img "Open page for Rainbow Kush Solventless Gummies from PLUS" at bounding box center [367, 348] width 157 height 158
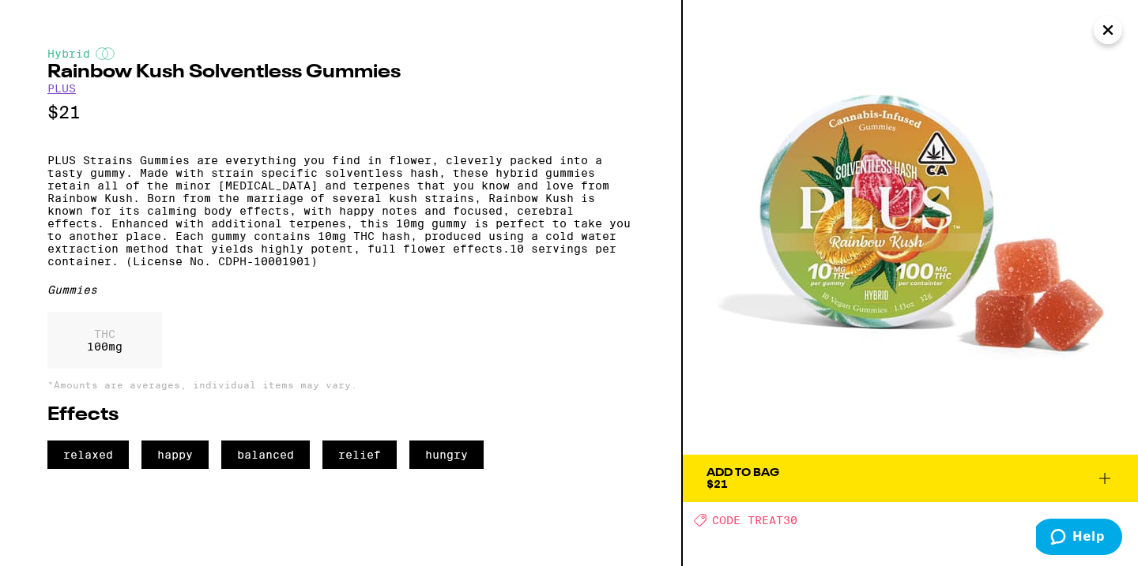
click at [1103, 486] on icon at bounding box center [1104, 478] width 19 height 19
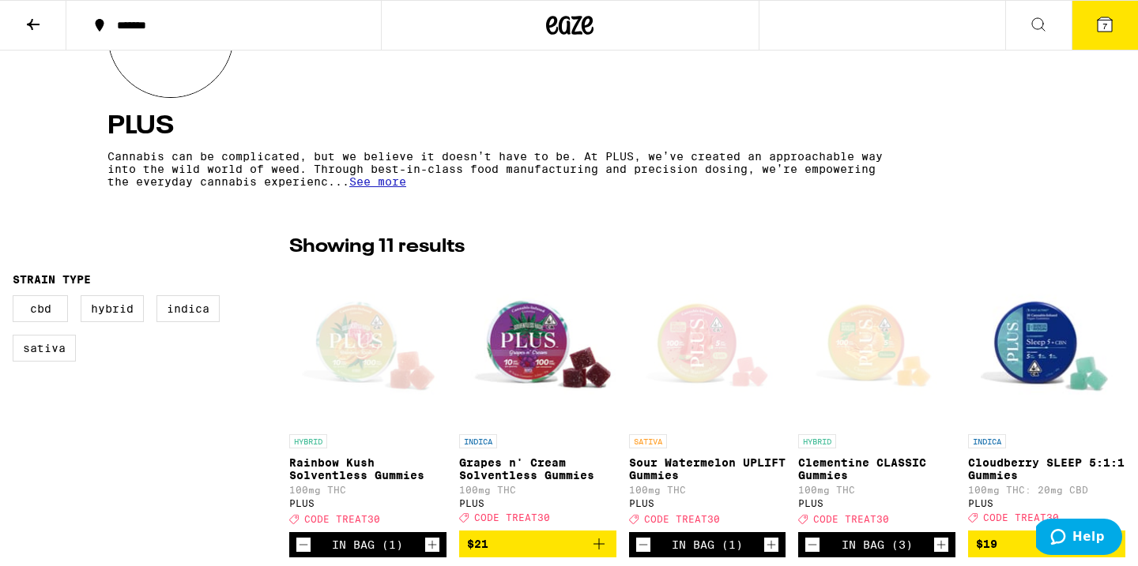
click at [1115, 28] on button "7" at bounding box center [1104, 25] width 66 height 49
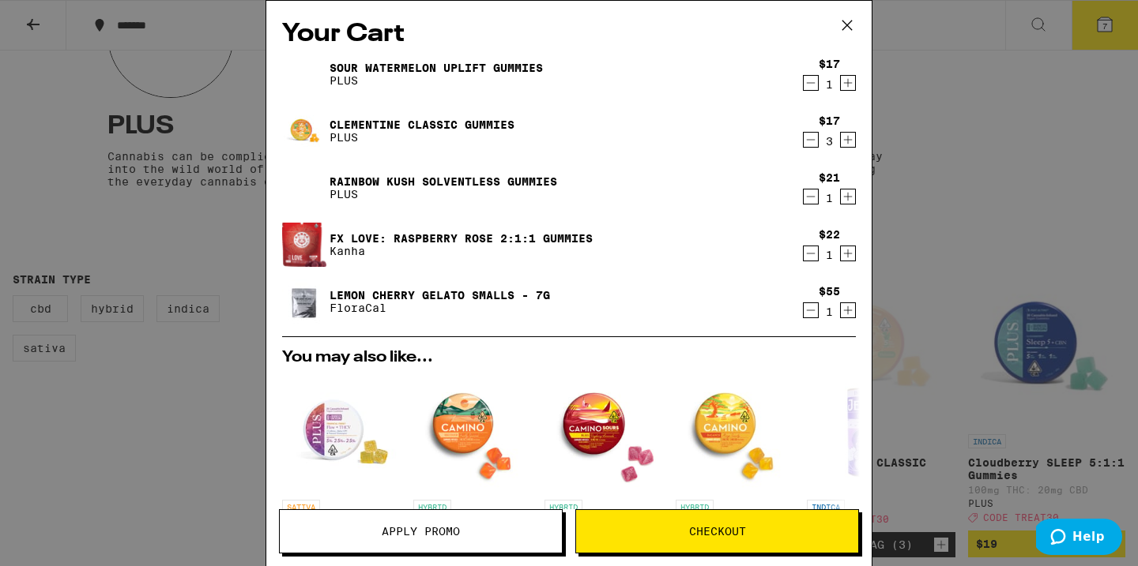
click at [818, 256] on icon "Decrement" at bounding box center [810, 253] width 14 height 19
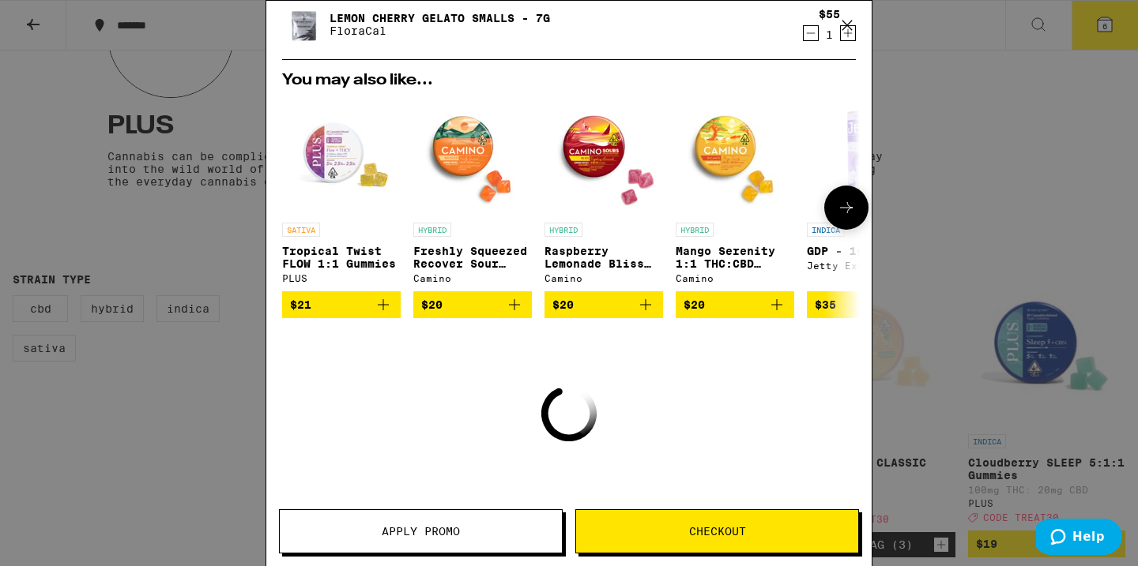
scroll to position [261, 0]
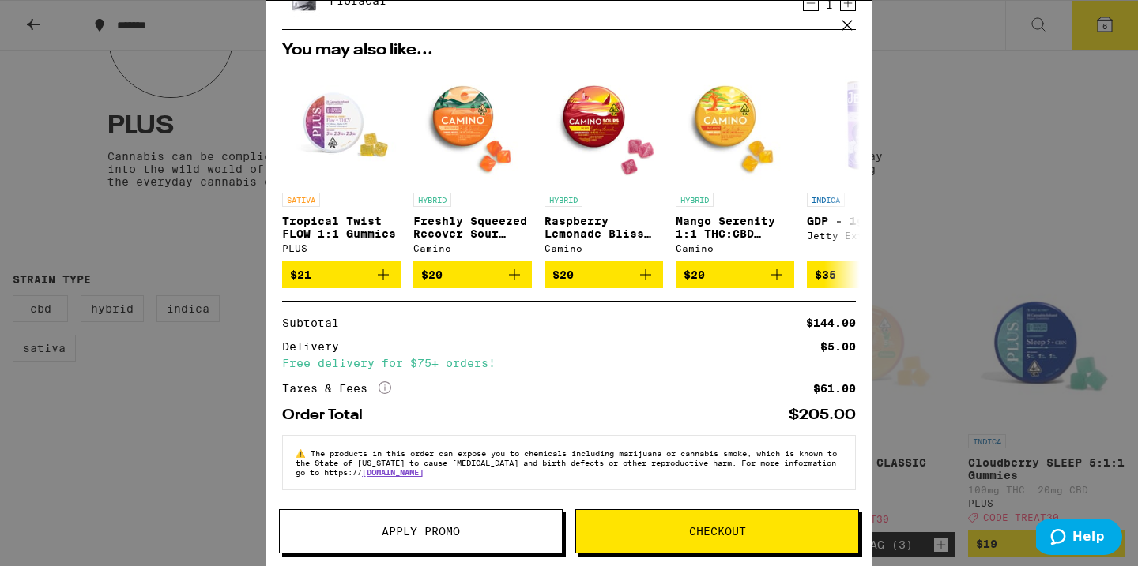
click at [404, 529] on span "Apply Promo" at bounding box center [421, 531] width 78 height 11
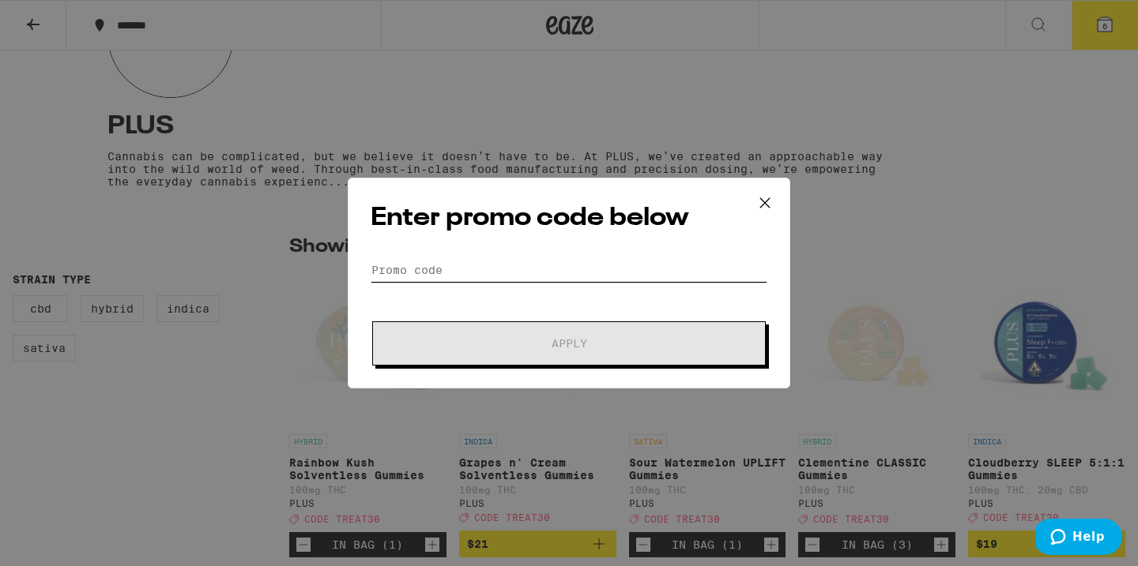
click at [506, 262] on input "Promo Code" at bounding box center [569, 270] width 397 height 24
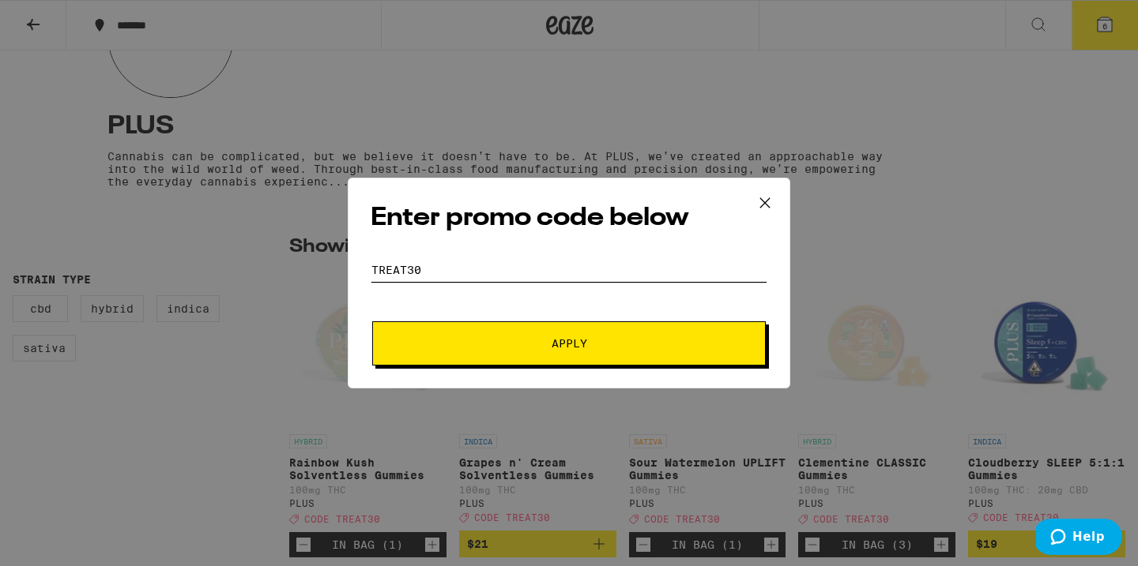
type input "TREAT30"
click at [551, 346] on span "Apply" at bounding box center [569, 343] width 36 height 11
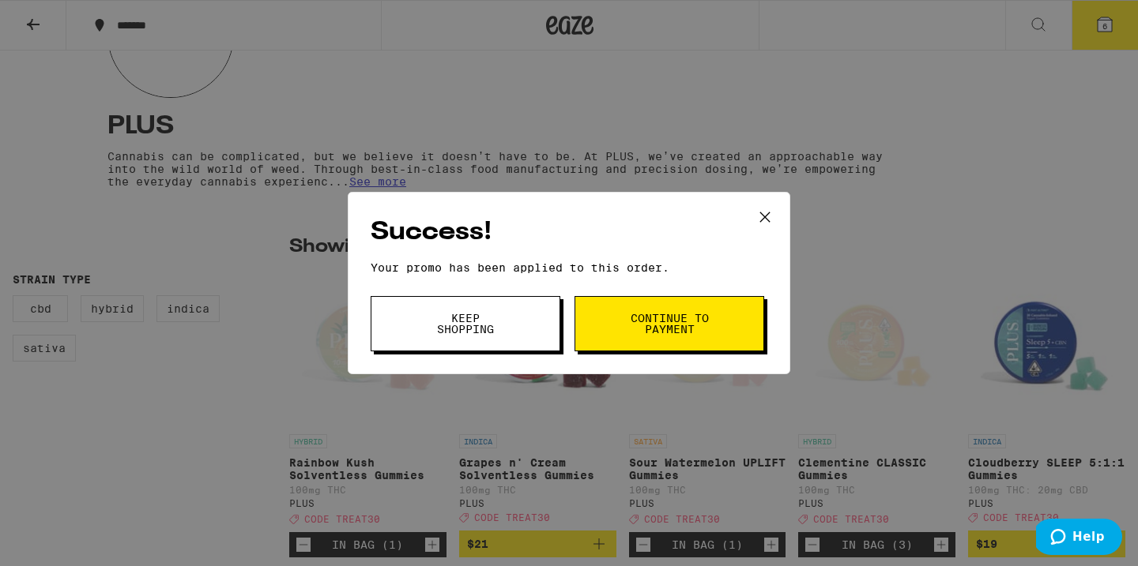
click at [505, 324] on span "Keep Shopping" at bounding box center [465, 324] width 81 height 22
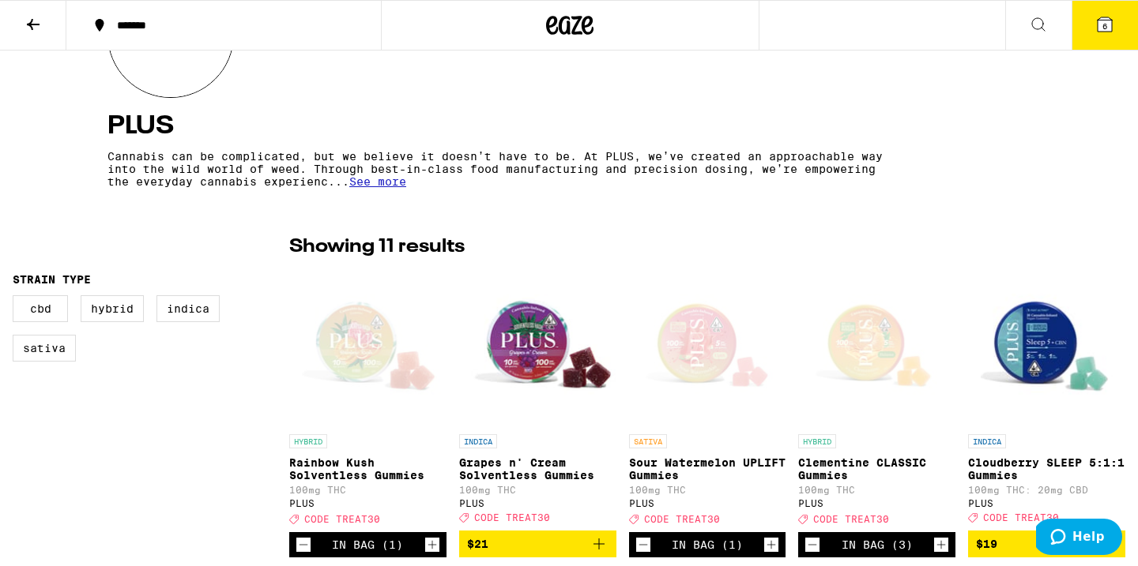
click at [1109, 34] on button "6" at bounding box center [1104, 25] width 66 height 49
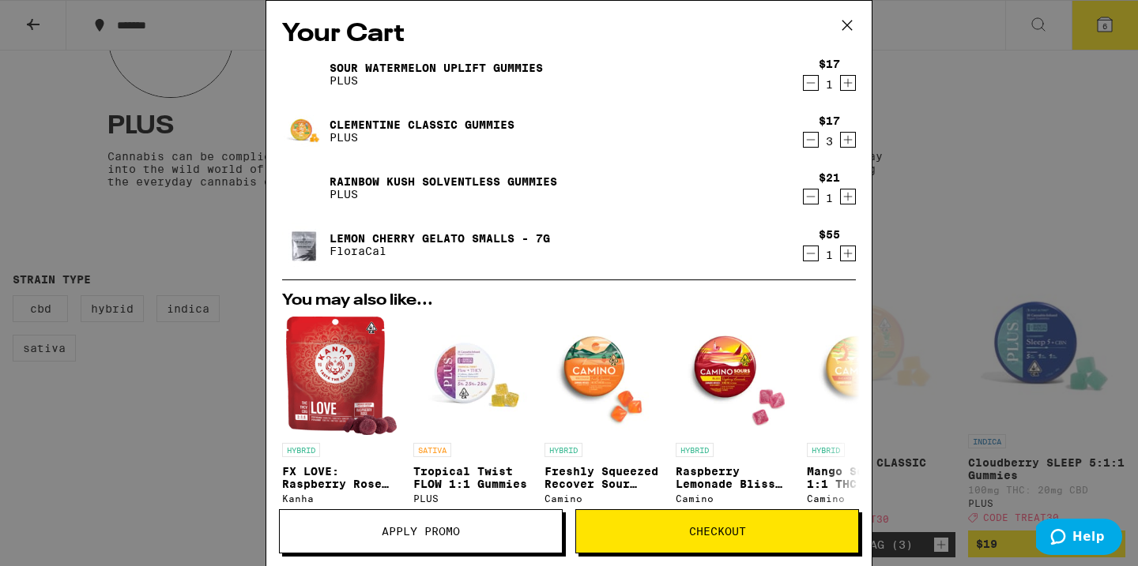
click at [799, 144] on div "$17 3" at bounding box center [825, 131] width 59 height 33
click at [803, 144] on button "Decrement" at bounding box center [811, 140] width 16 height 16
click at [807, 144] on icon "Decrement" at bounding box center [810, 139] width 14 height 19
click at [852, 144] on icon "Increment" at bounding box center [848, 139] width 14 height 19
click at [816, 83] on icon "Decrement" at bounding box center [810, 82] width 14 height 19
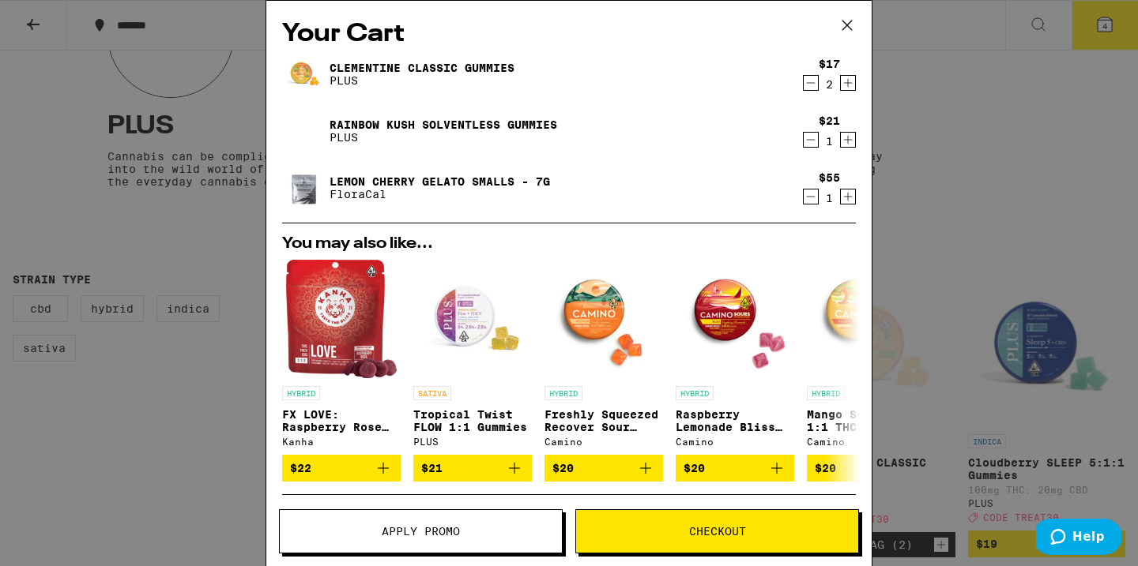
click at [483, 66] on link "Clementine CLASSIC Gummies" at bounding box center [421, 68] width 185 height 13
click at [851, 142] on icon "Increment" at bounding box center [848, 139] width 14 height 19
click at [814, 141] on icon "Decrement" at bounding box center [810, 139] width 14 height 19
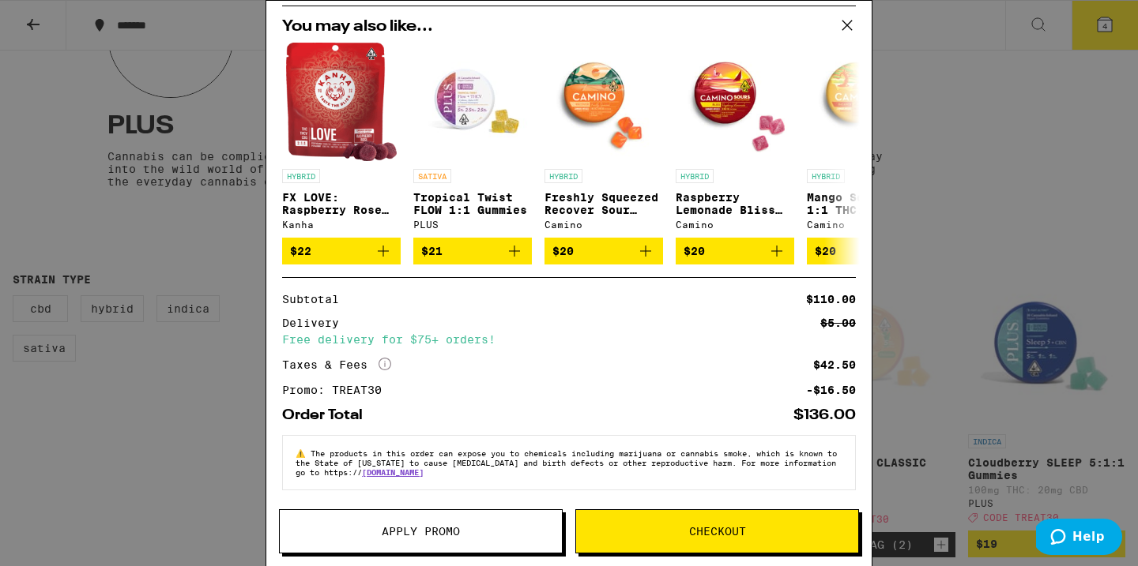
scroll to position [230, 0]
click at [762, 530] on span "Checkout" at bounding box center [717, 531] width 282 height 11
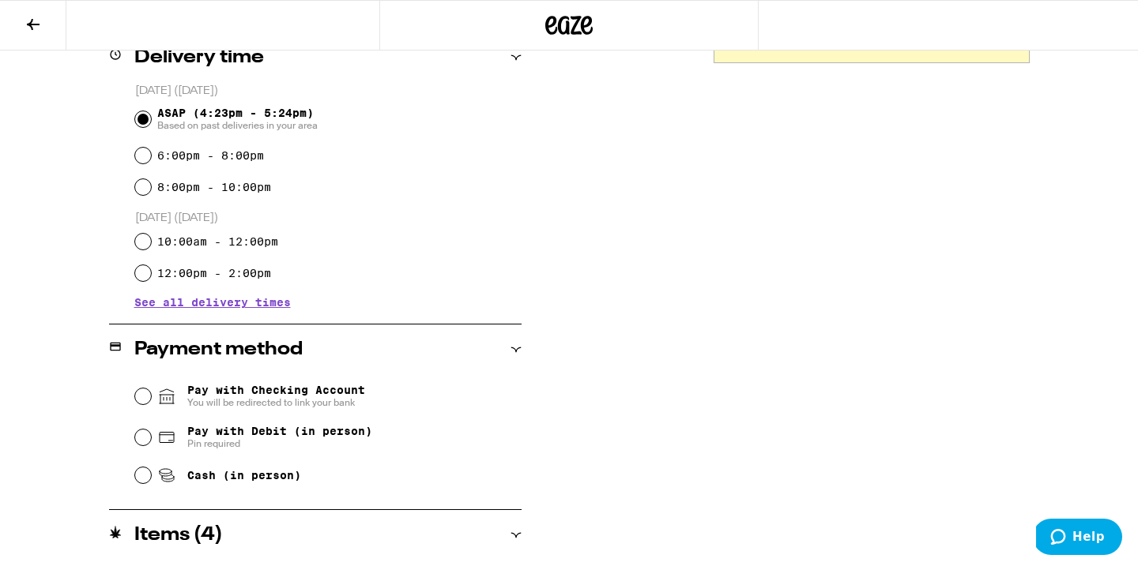
scroll to position [523, 0]
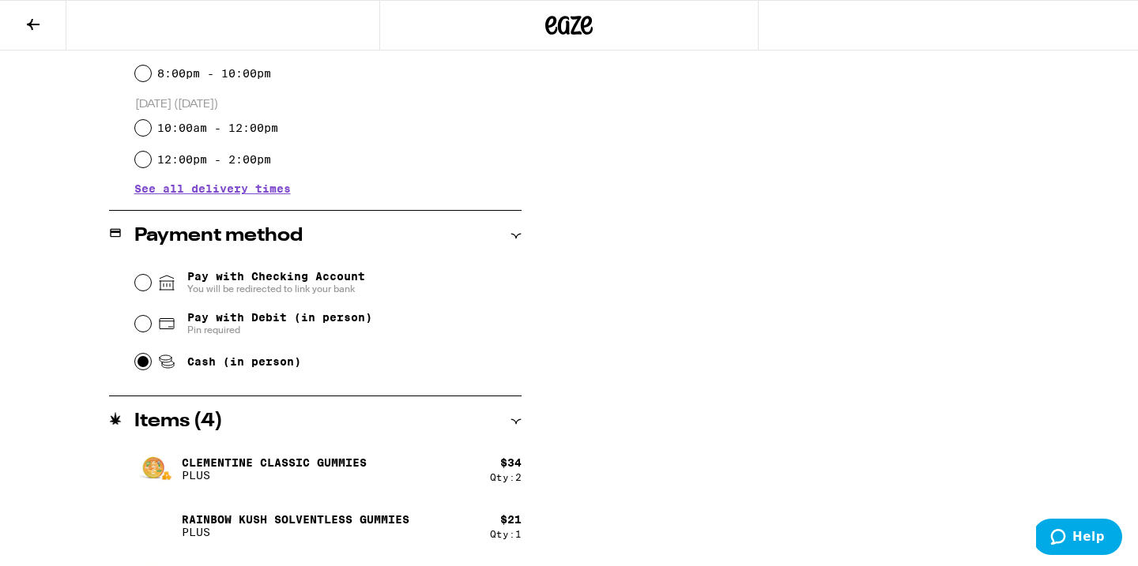
click at [147, 366] on input "Cash (in person)" at bounding box center [143, 362] width 16 height 16
radio input "true"
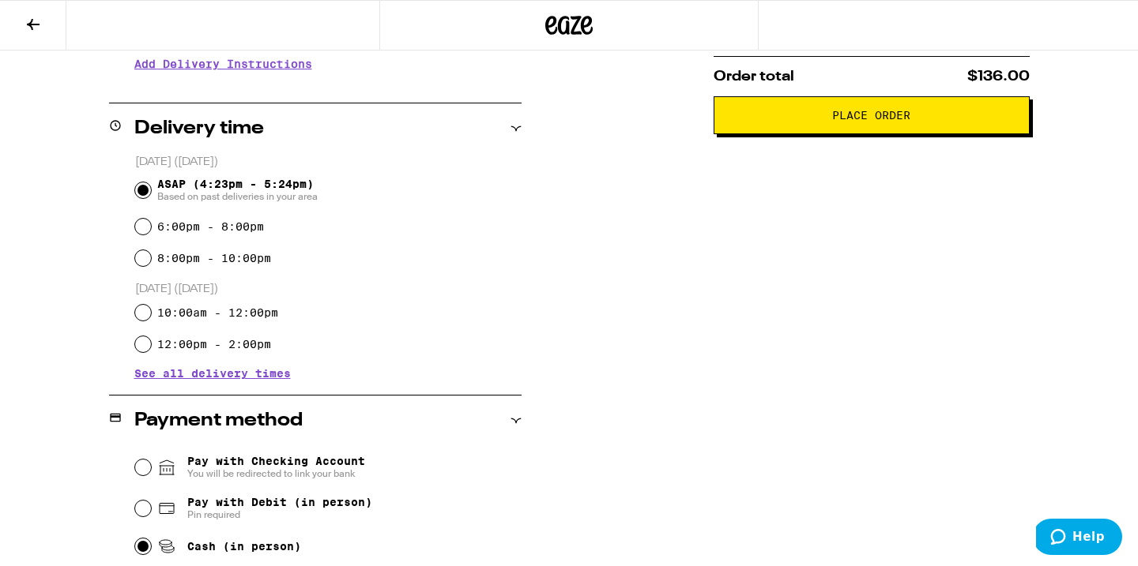
scroll to position [0, 0]
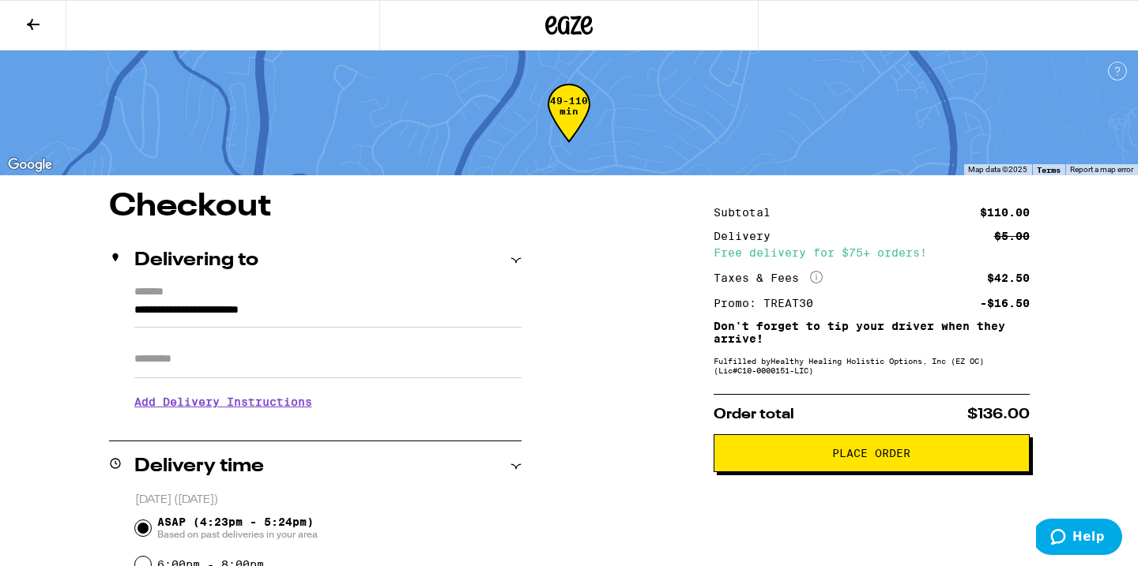
click at [895, 459] on span "Place Order" at bounding box center [871, 453] width 78 height 11
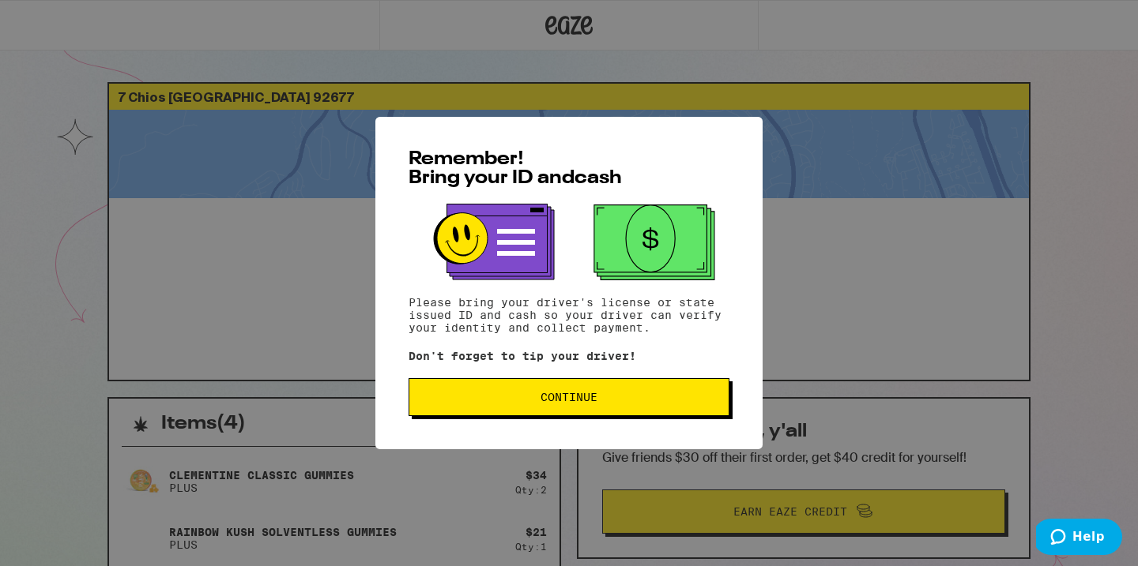
click at [577, 412] on button "Continue" at bounding box center [568, 397] width 321 height 38
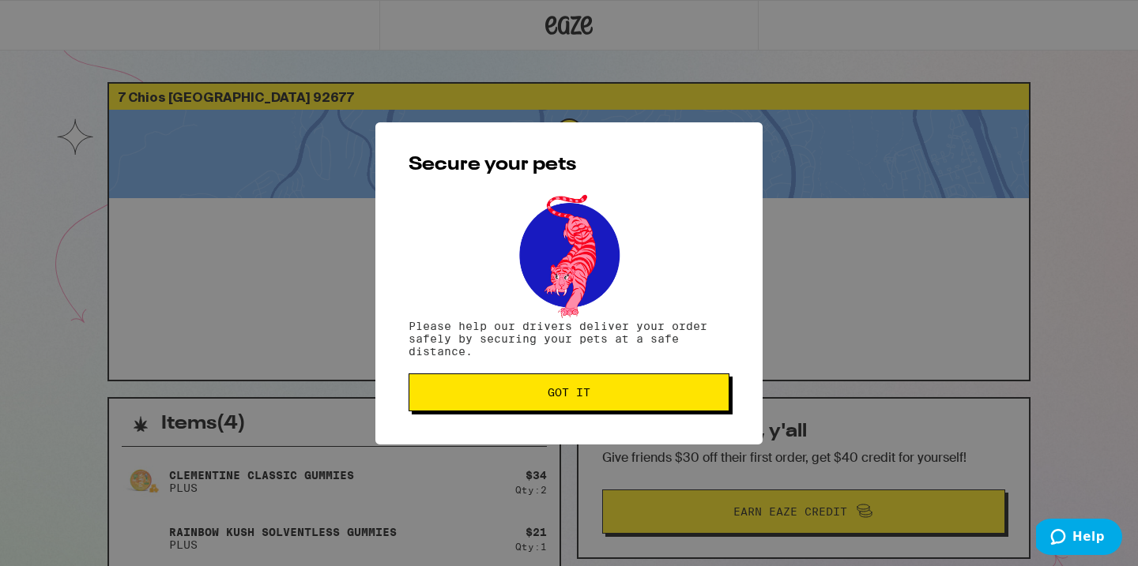
click at [577, 412] on button "Got it" at bounding box center [568, 393] width 321 height 38
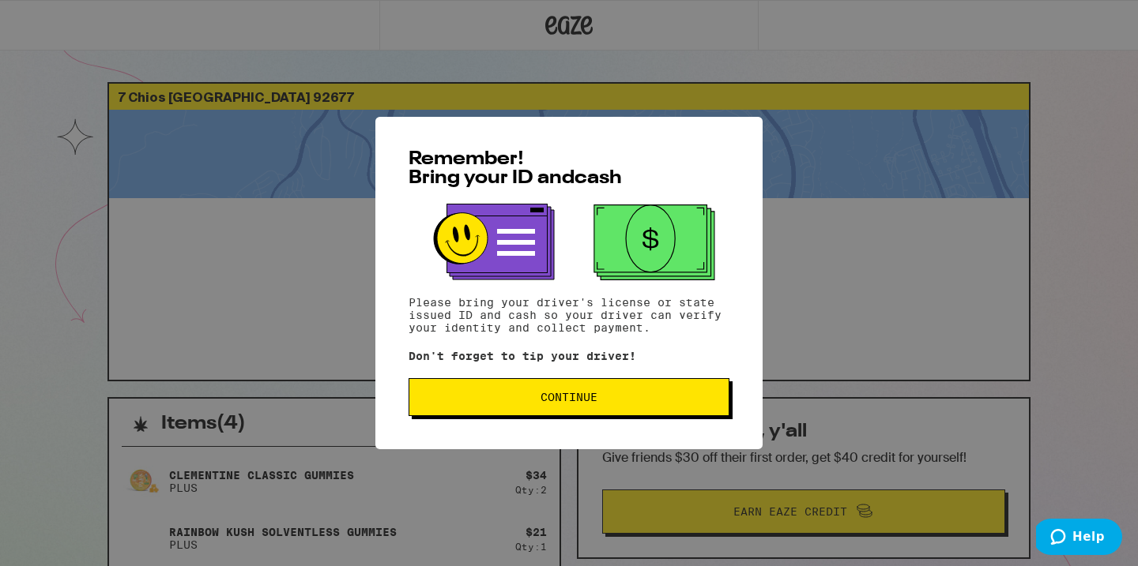
click at [659, 430] on div "Remember! Bring your ID and cash Please bring your driver's license or state is…" at bounding box center [568, 283] width 387 height 333
click at [638, 416] on button "Continue" at bounding box center [568, 397] width 321 height 38
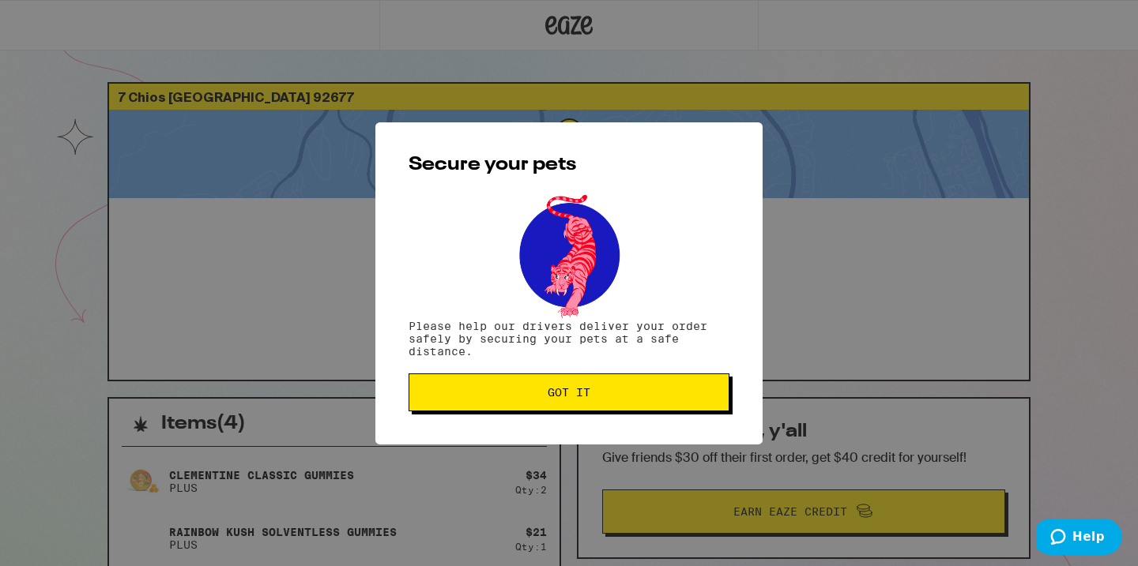
click at [570, 398] on span "Got it" at bounding box center [568, 392] width 43 height 11
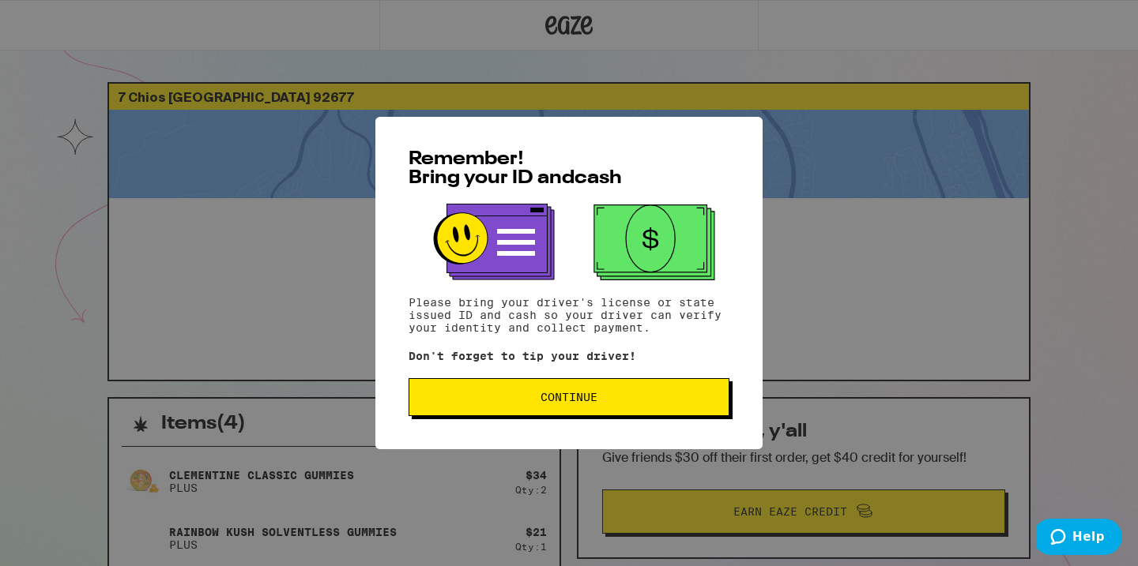
click at [565, 389] on button "Continue" at bounding box center [568, 397] width 321 height 38
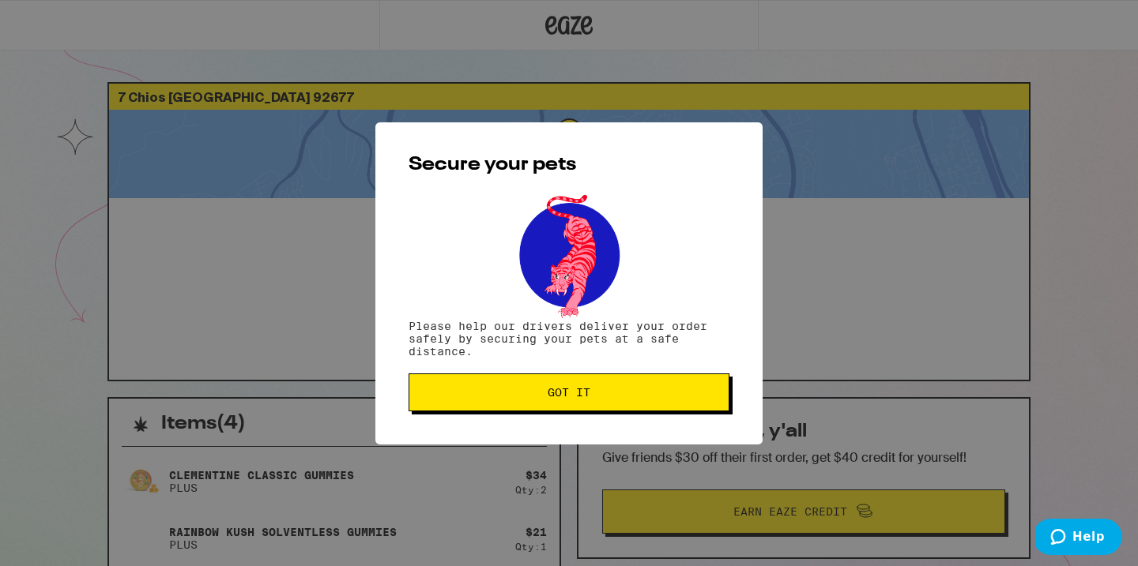
click at [565, 389] on span "Got it" at bounding box center [568, 392] width 43 height 11
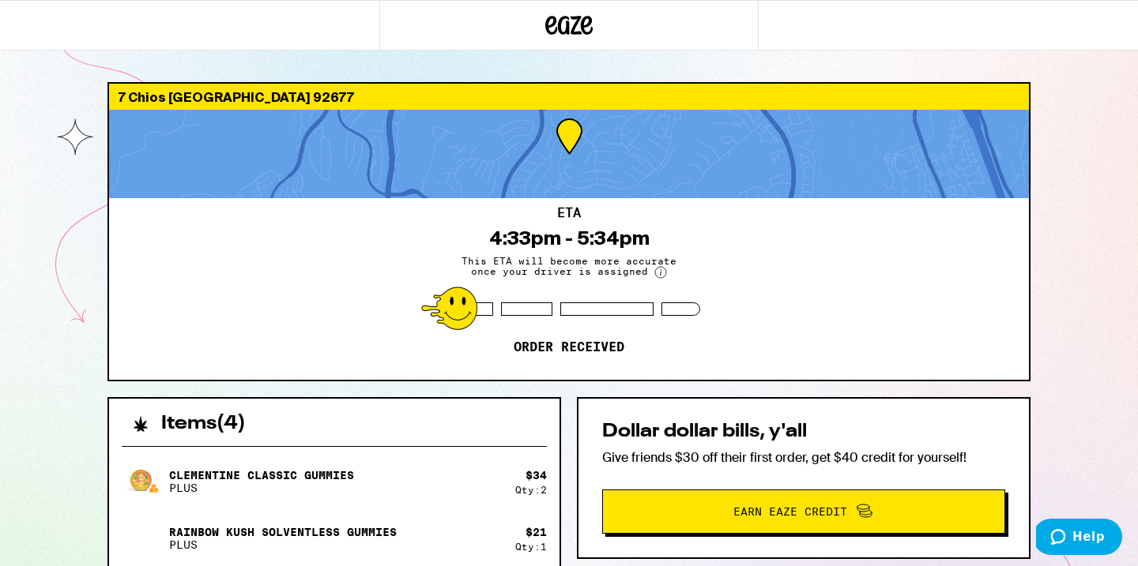
click at [380, 311] on div "ETA 4:33pm - 5:34pm This ETA will become more accurate once your driver is assi…" at bounding box center [569, 289] width 920 height 182
click at [60, 200] on div "7 Chios Laguna Niguel 92677 ETA 4:33pm - 5:34pm This ETA will become more accur…" at bounding box center [569, 430] width 1138 height 861
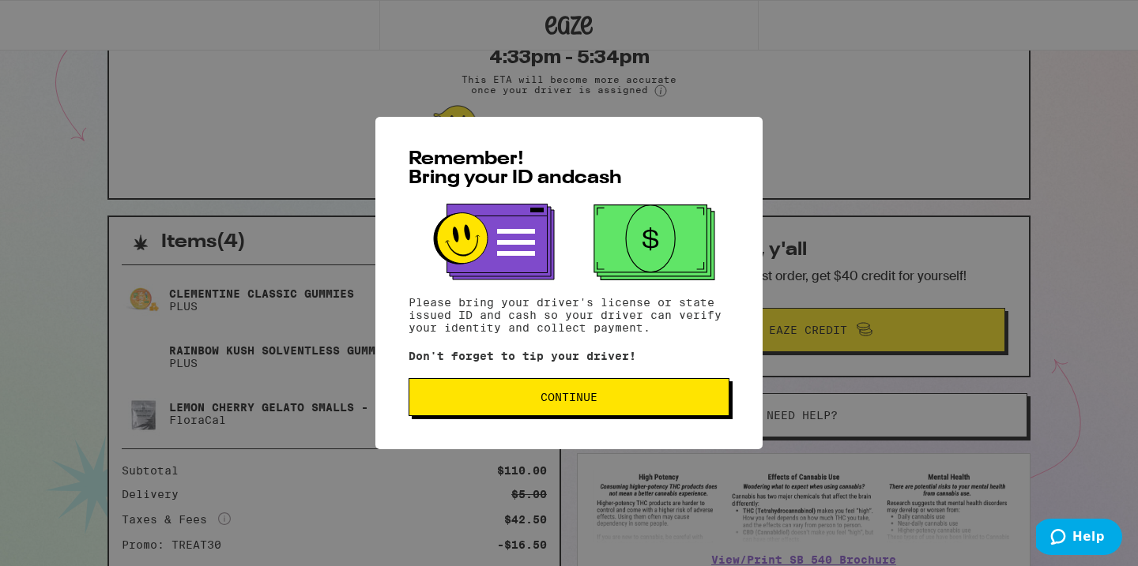
click at [600, 397] on span "Continue" at bounding box center [569, 397] width 294 height 11
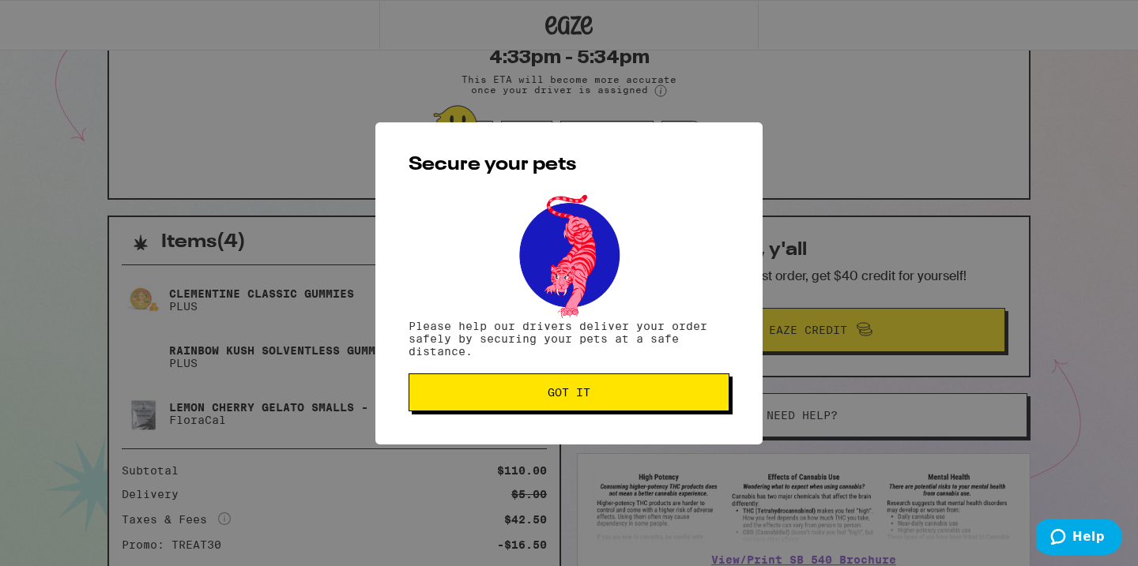
click at [600, 397] on span "Got it" at bounding box center [569, 392] width 294 height 11
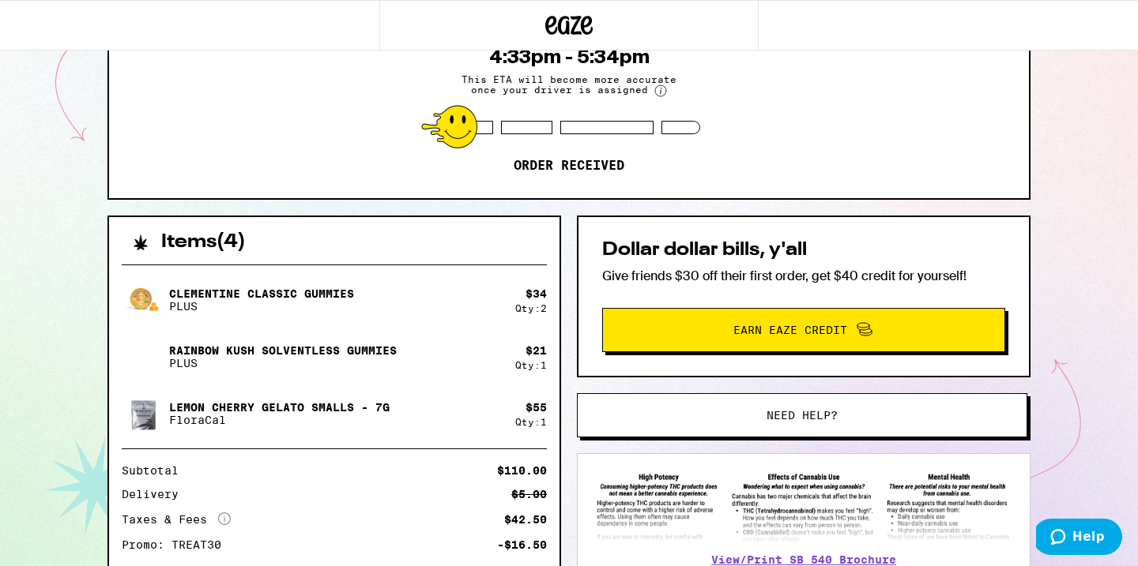
click at [227, 266] on div "Clementine CLASSIC Gummies PLUS $ 34 Qty: 2 Rainbow Kush Solventless Gummies PL…" at bounding box center [334, 431] width 450 height 359
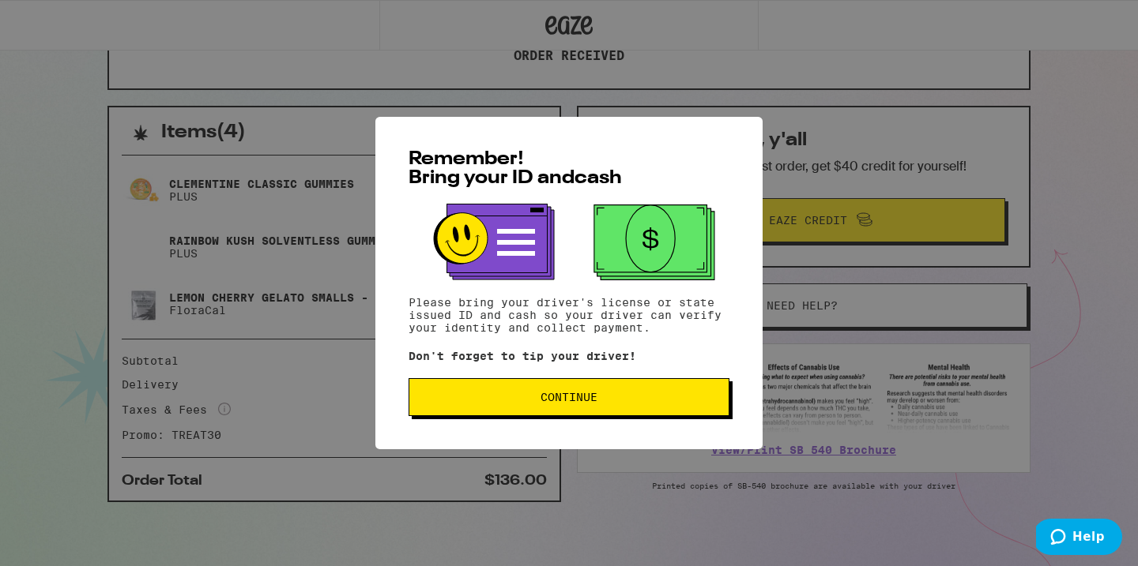
scroll to position [295, 0]
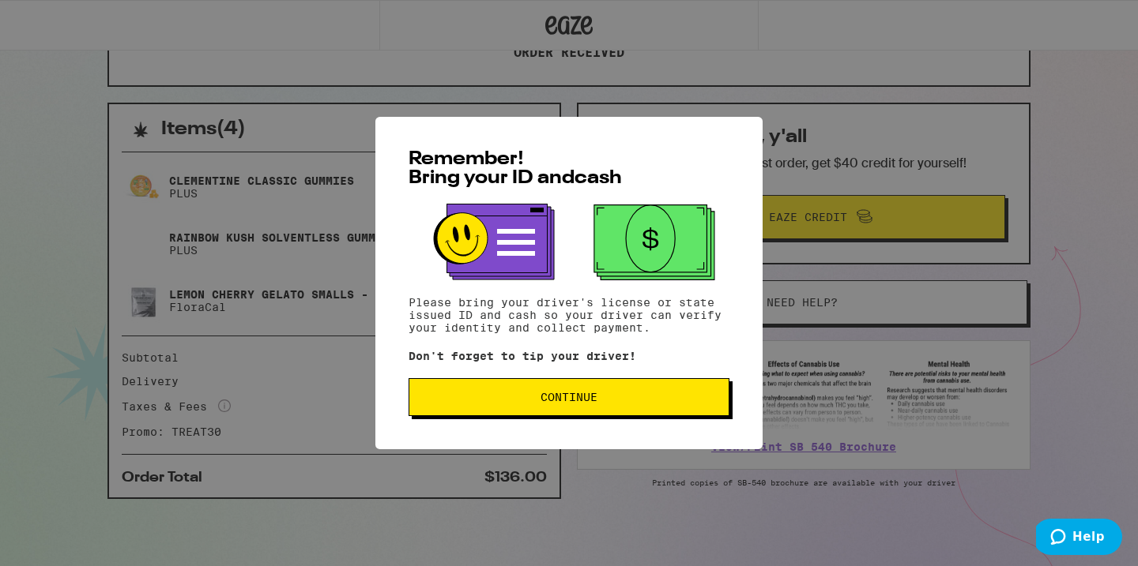
click at [598, 403] on span "Continue" at bounding box center [569, 397] width 294 height 11
